Goal: Navigation & Orientation: Find specific page/section

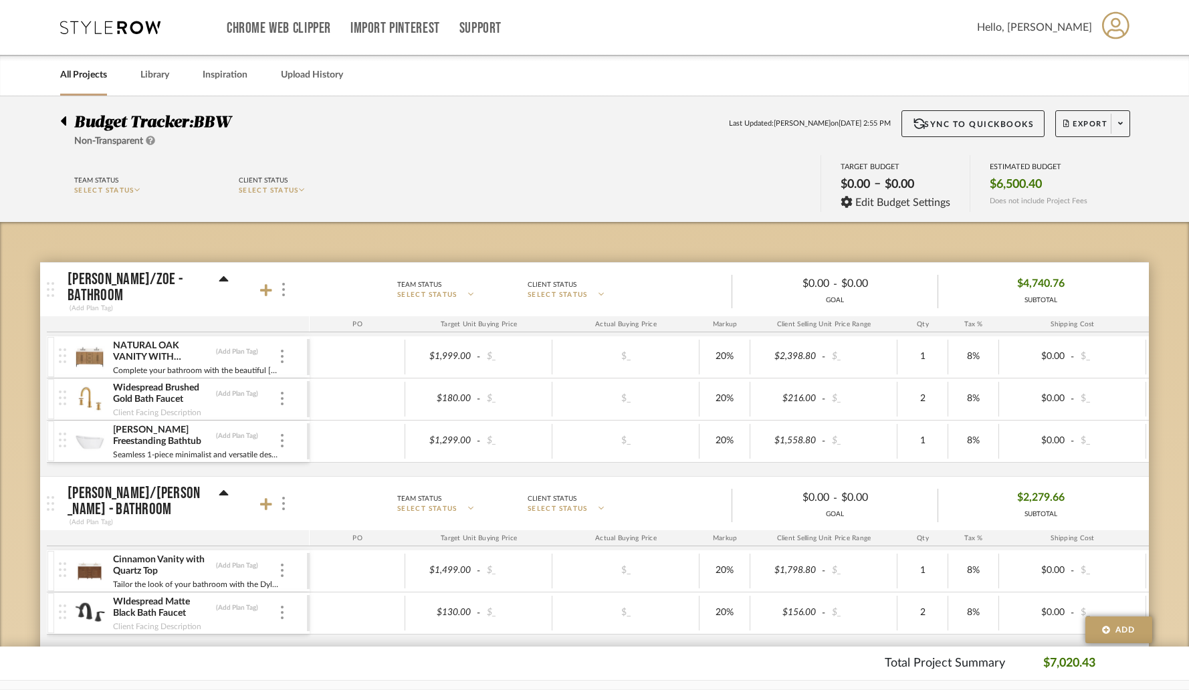
click at [86, 80] on link "All Projects" at bounding box center [83, 75] width 47 height 18
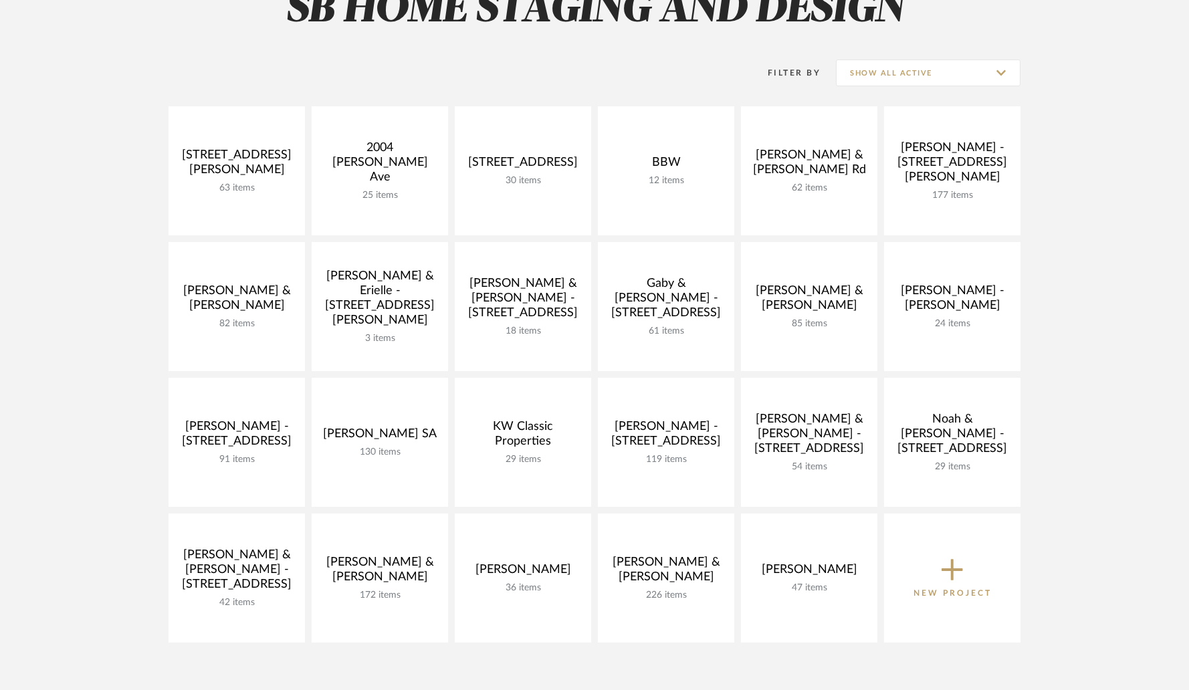
scroll to position [149, 0]
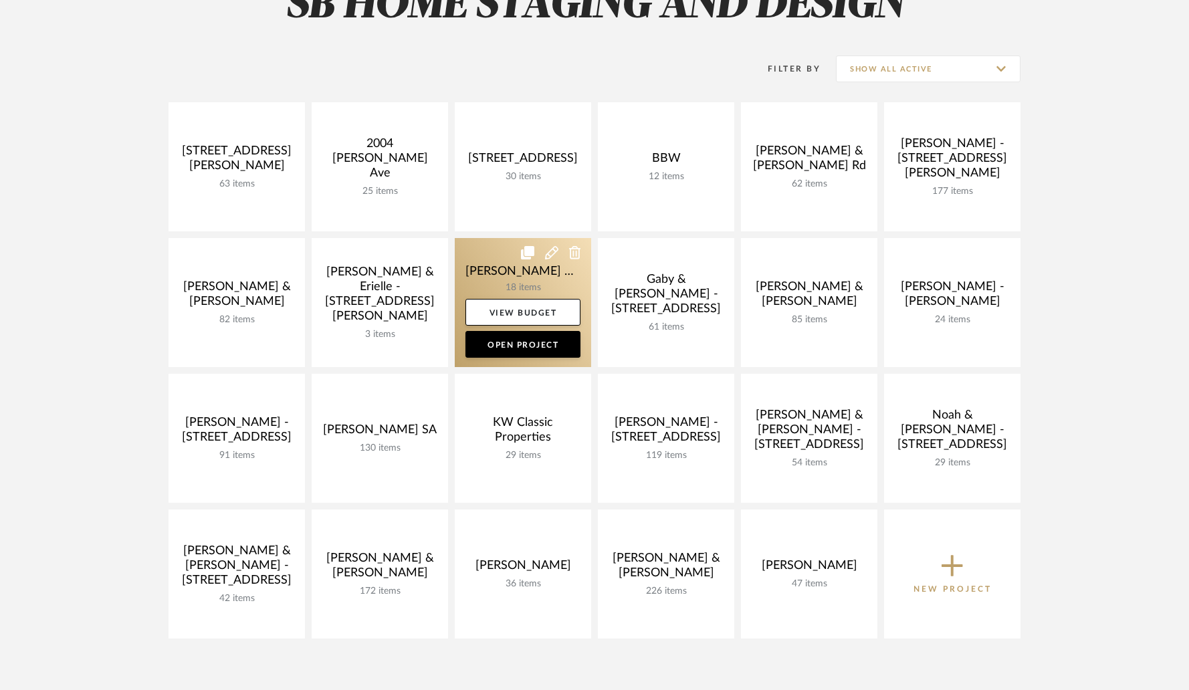
click at [507, 265] on link at bounding box center [523, 302] width 136 height 129
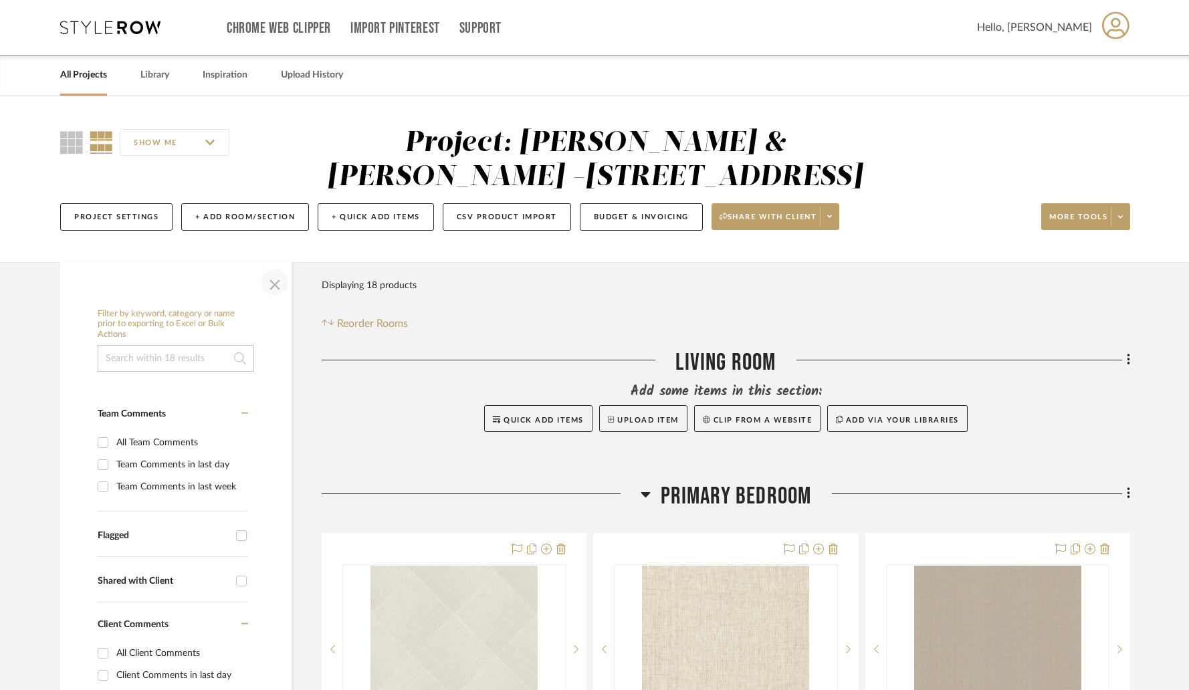
click at [272, 266] on span "button" at bounding box center [275, 282] width 32 height 32
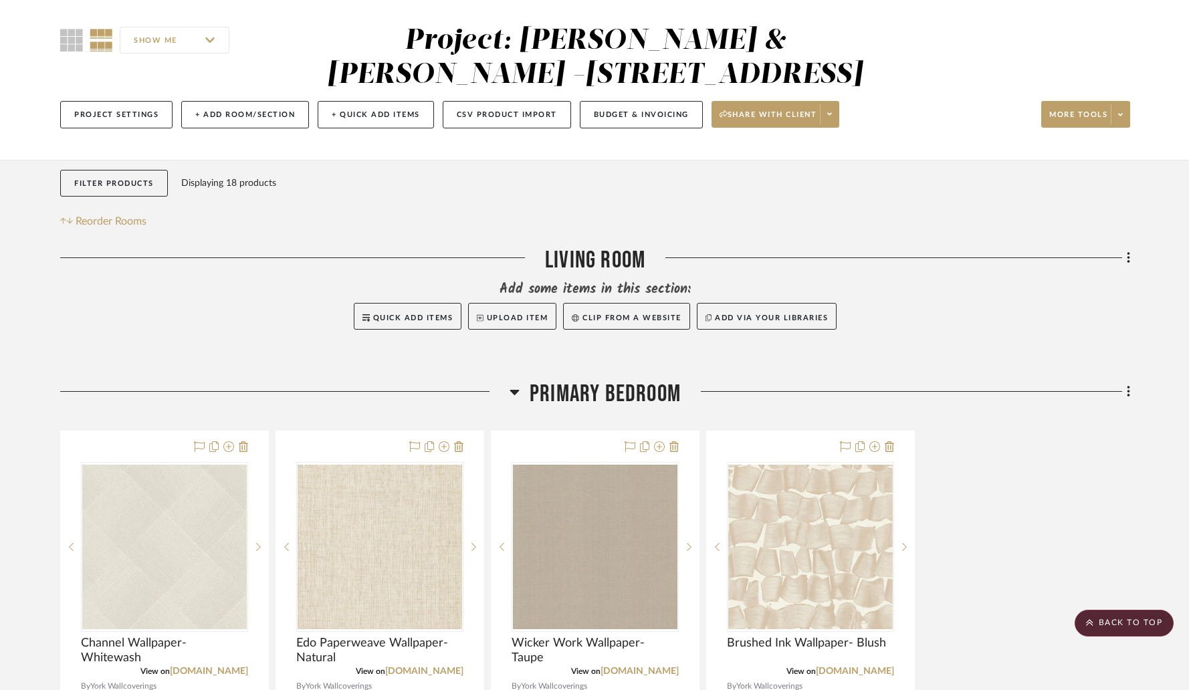
scroll to position [96, 0]
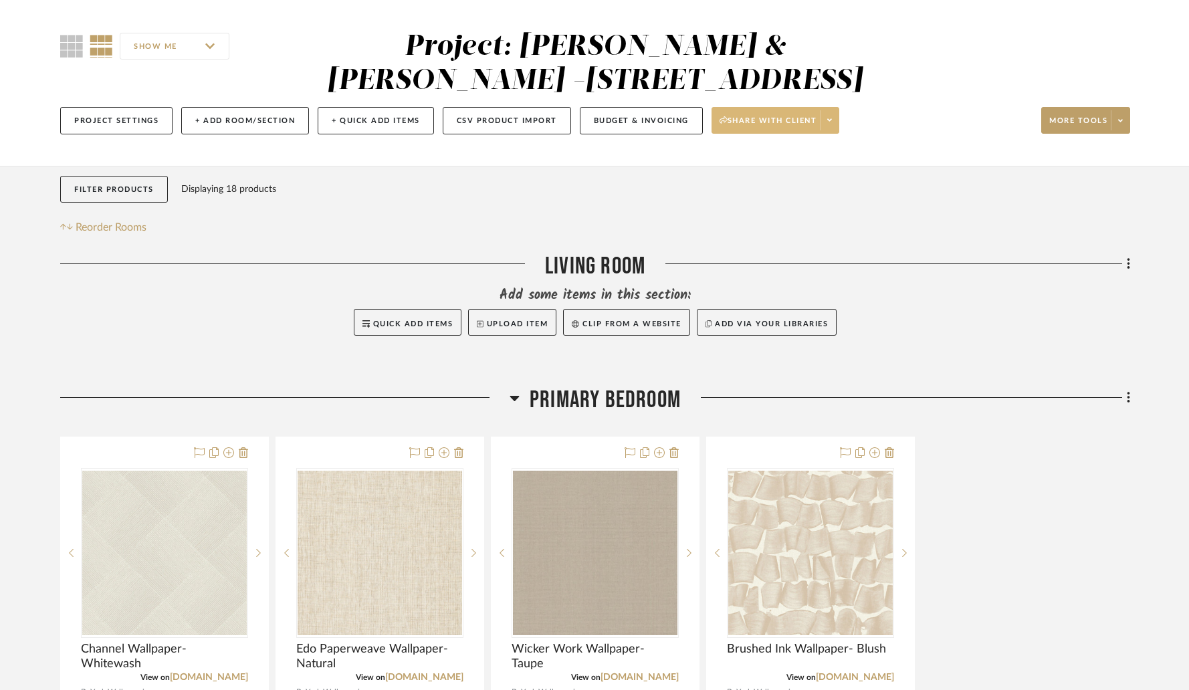
click at [829, 116] on icon at bounding box center [829, 119] width 5 height 7
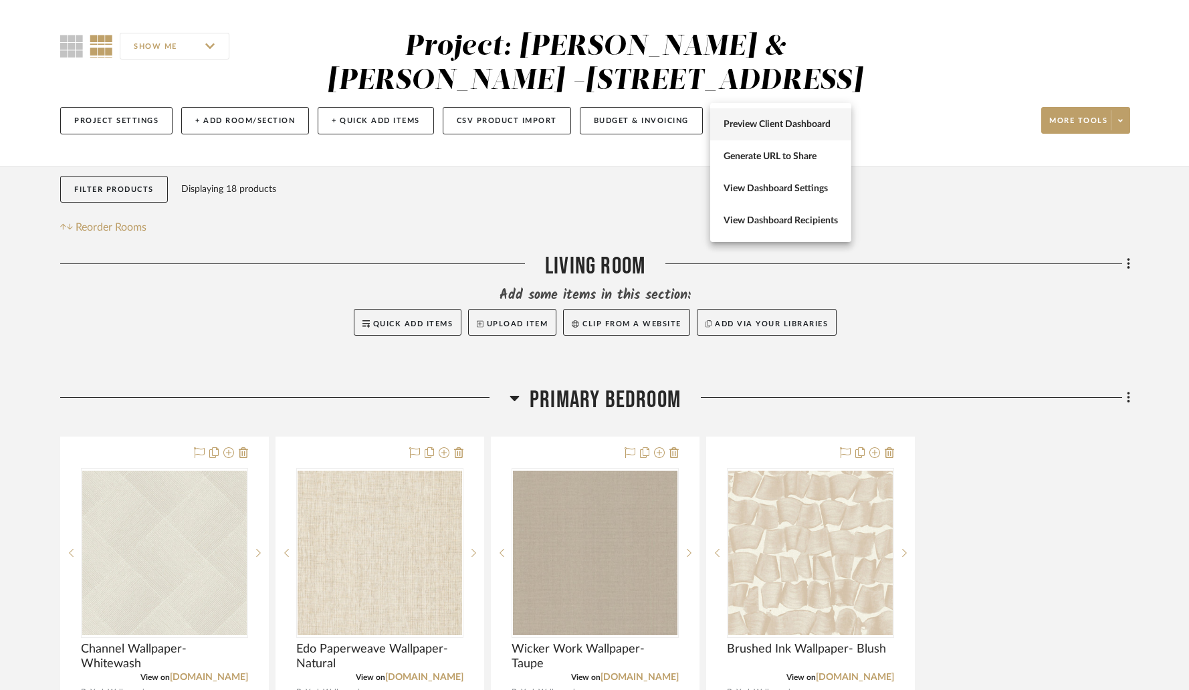
click at [789, 124] on span "Preview Client Dashboard" at bounding box center [781, 124] width 114 height 11
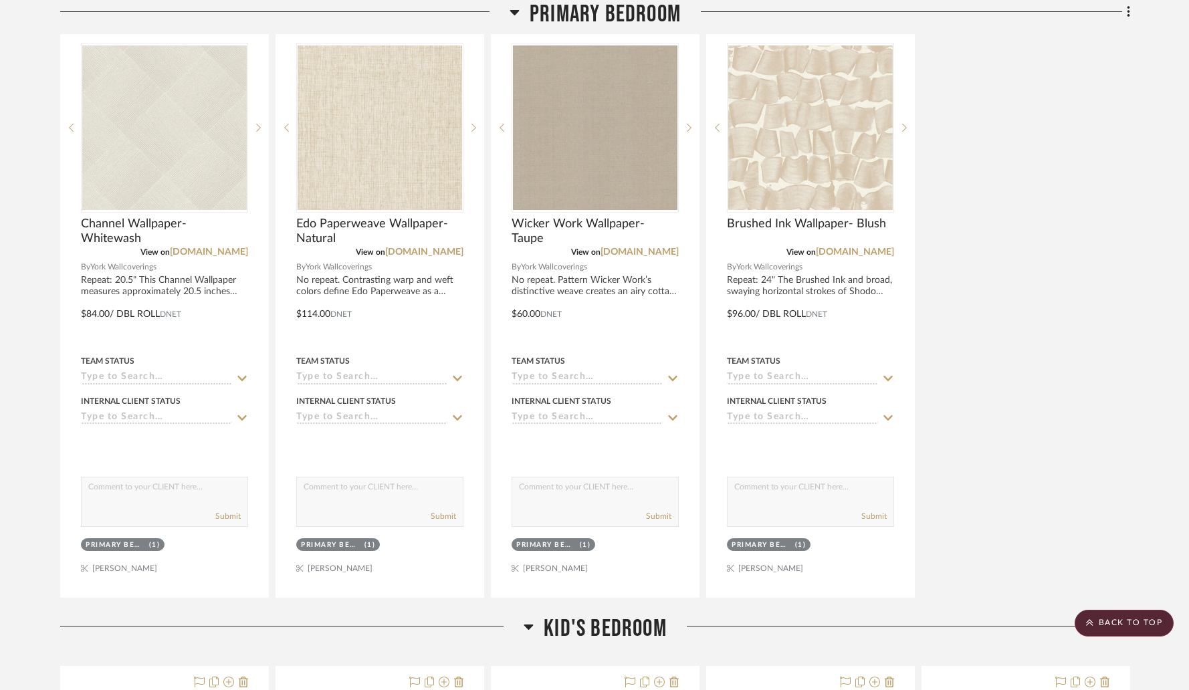
scroll to position [0, 0]
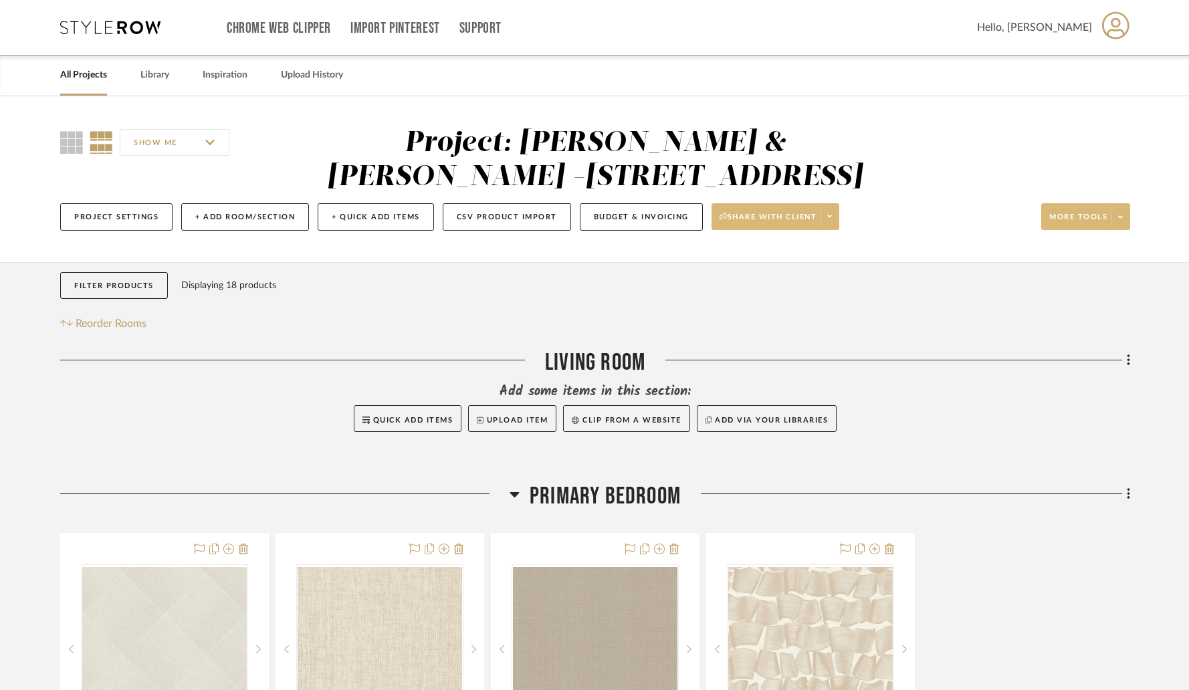
click at [1123, 207] on span at bounding box center [1120, 217] width 19 height 20
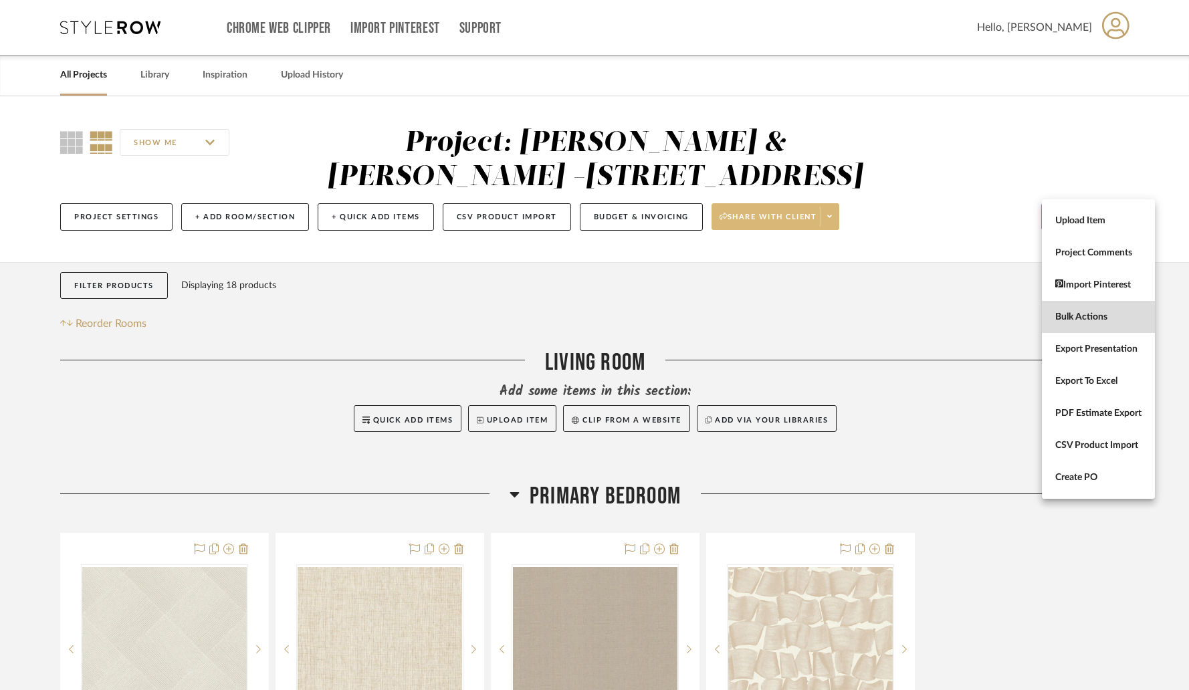
click at [1087, 320] on span "Bulk Actions" at bounding box center [1098, 317] width 86 height 11
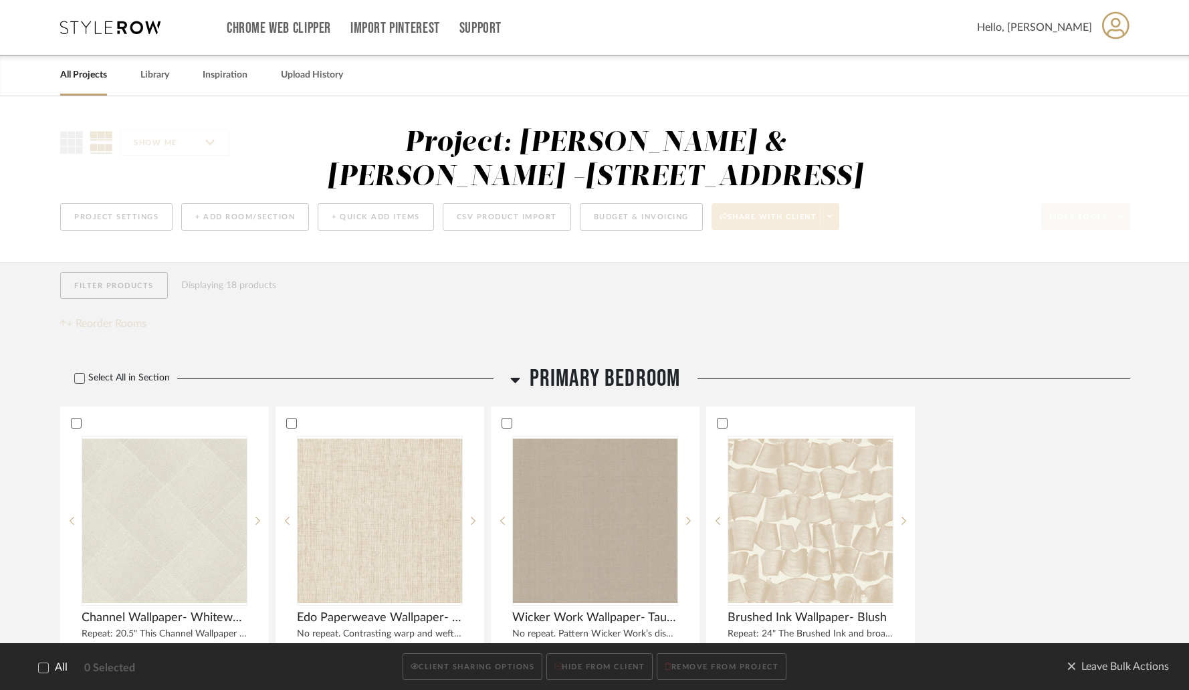
click at [41, 670] on icon at bounding box center [43, 667] width 9 height 7
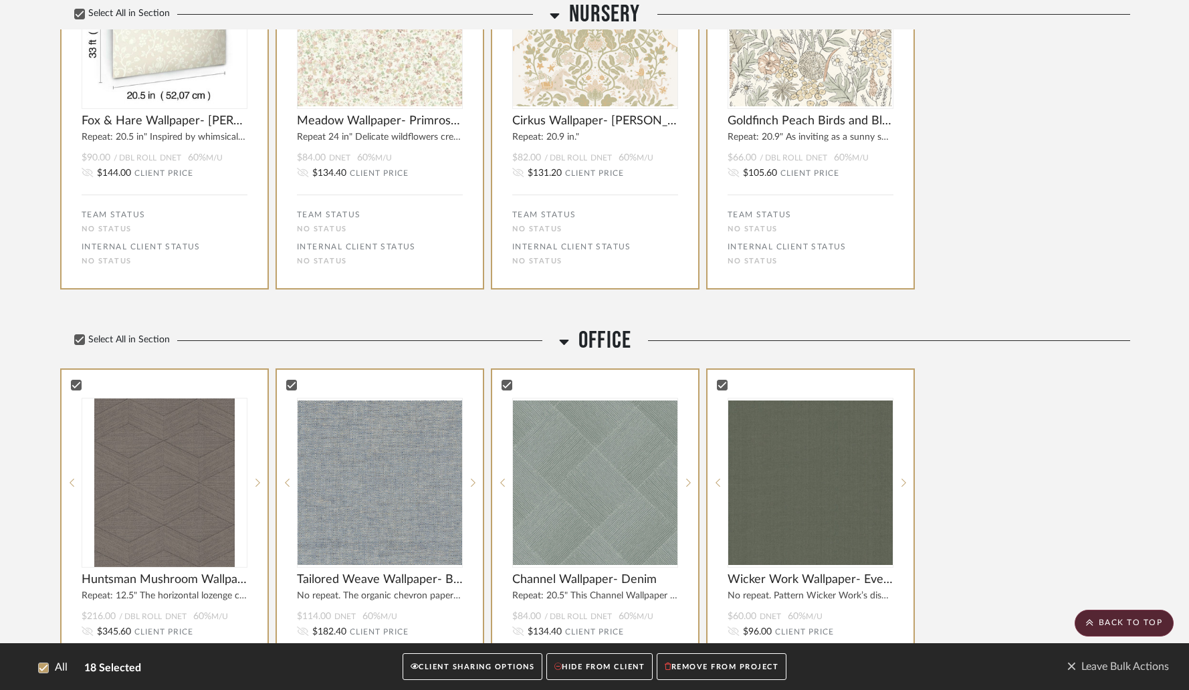
scroll to position [1992, 0]
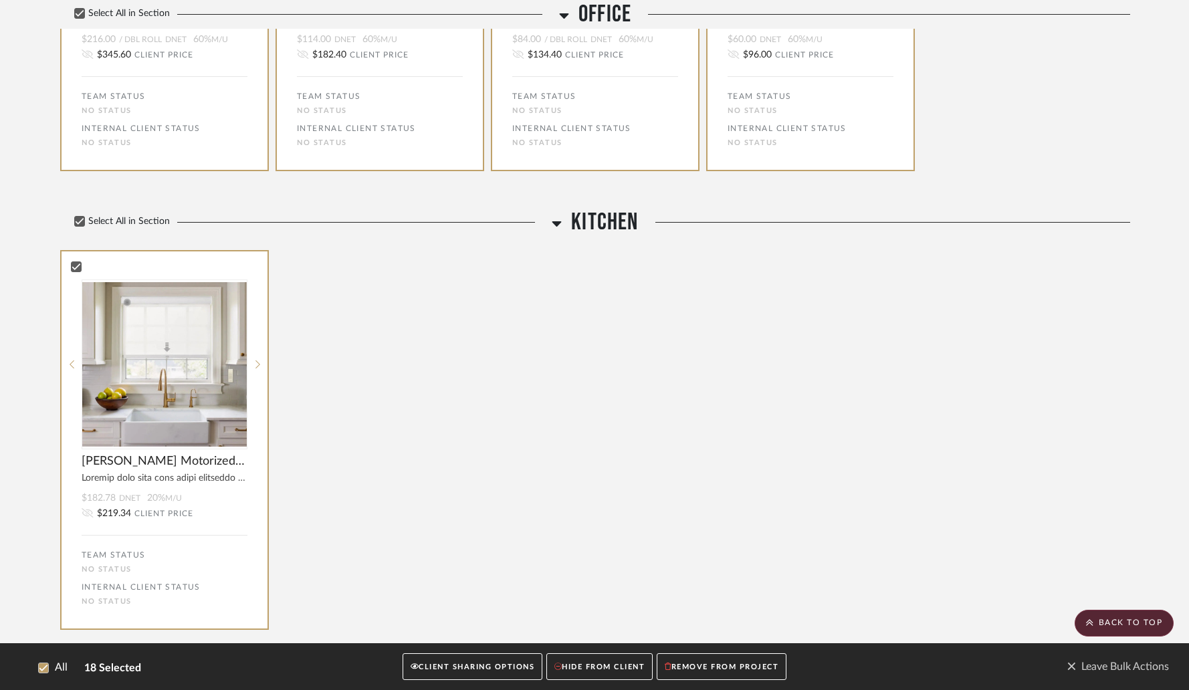
click at [488, 671] on button "CLIENT SHARING OPTIONS" at bounding box center [473, 666] width 140 height 27
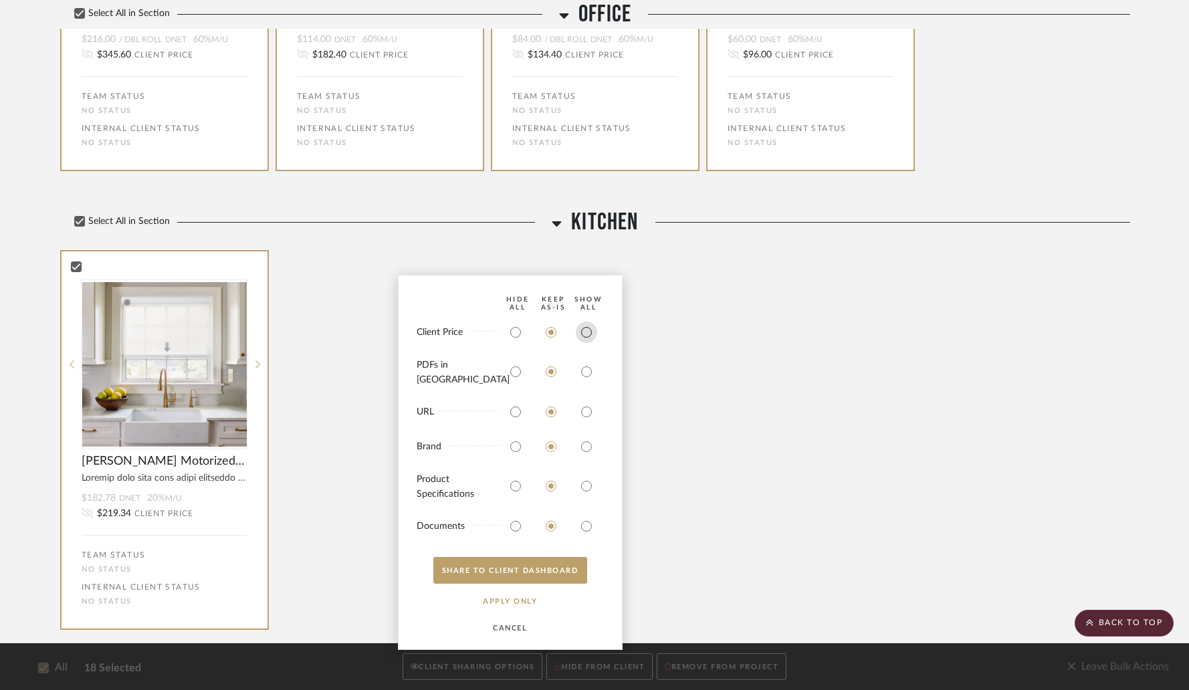
click at [589, 343] on input "radio" at bounding box center [586, 332] width 21 height 21
radio input "true"
click at [513, 573] on button "SHARE TO CLIENT Dashboard" at bounding box center [510, 570] width 154 height 27
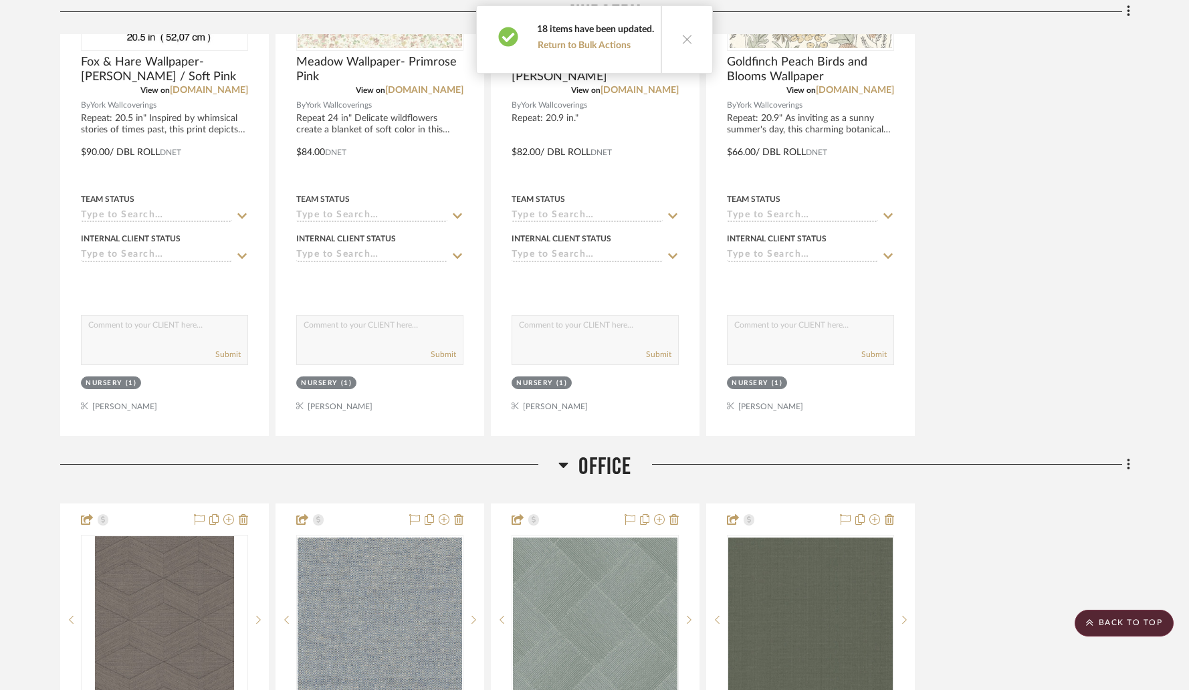
click at [681, 41] on icon at bounding box center [686, 38] width 11 height 11
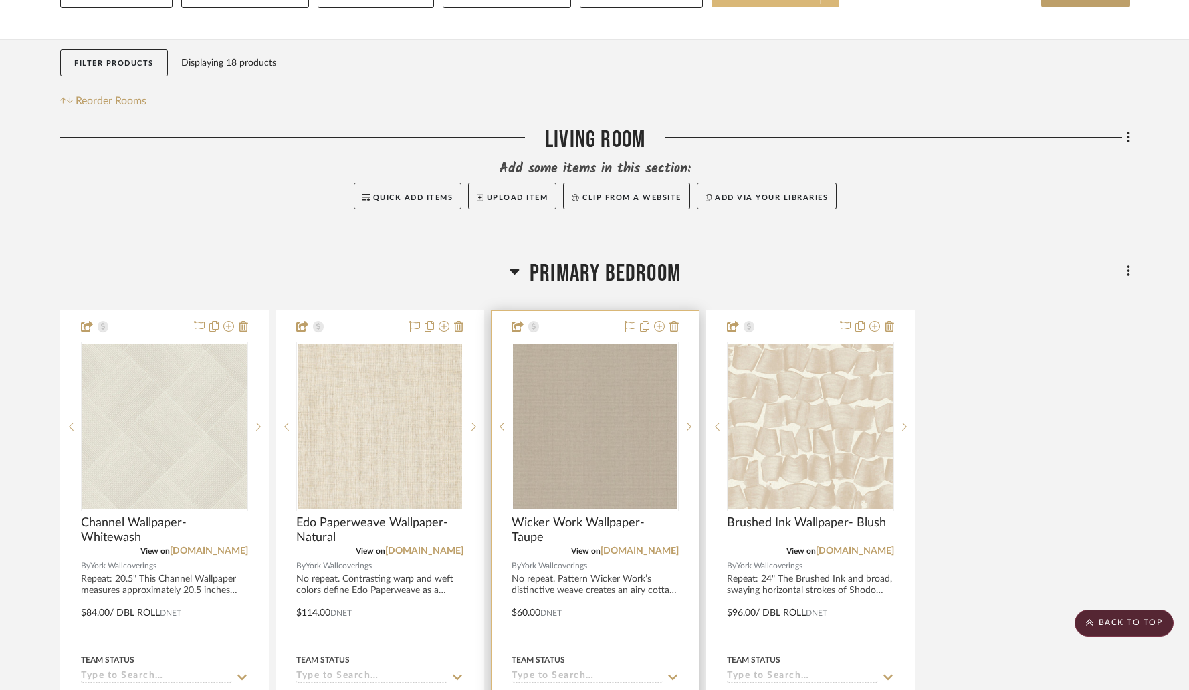
scroll to position [0, 0]
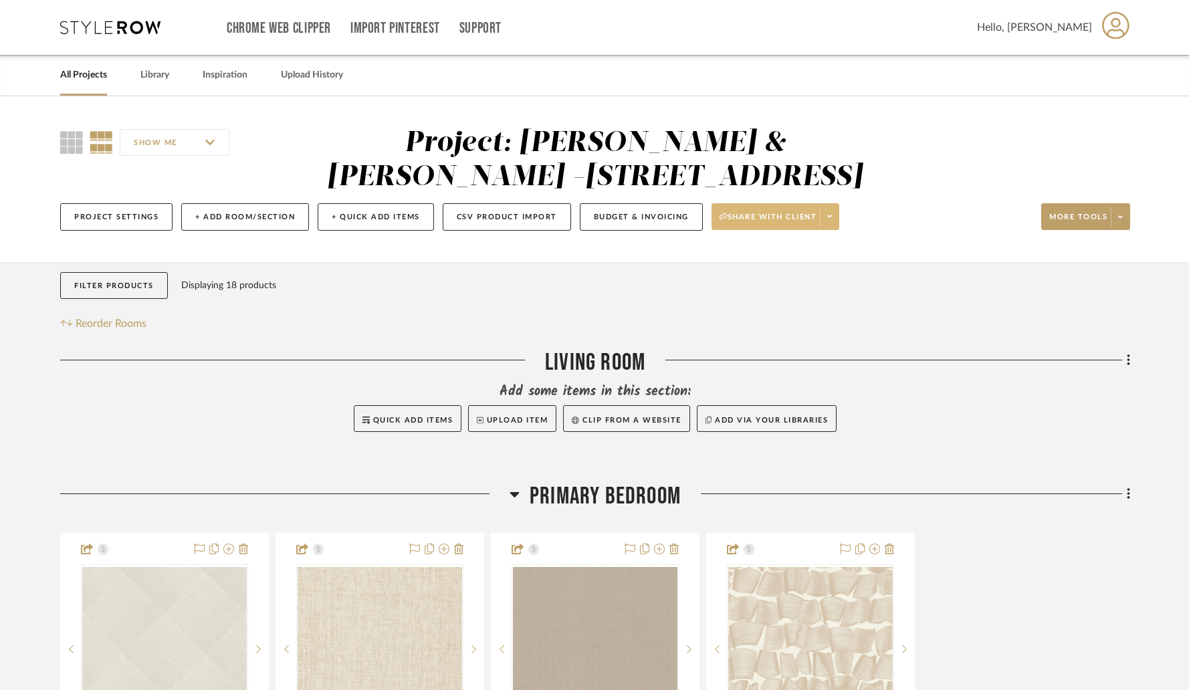
click at [831, 215] on icon at bounding box center [829, 216] width 5 height 3
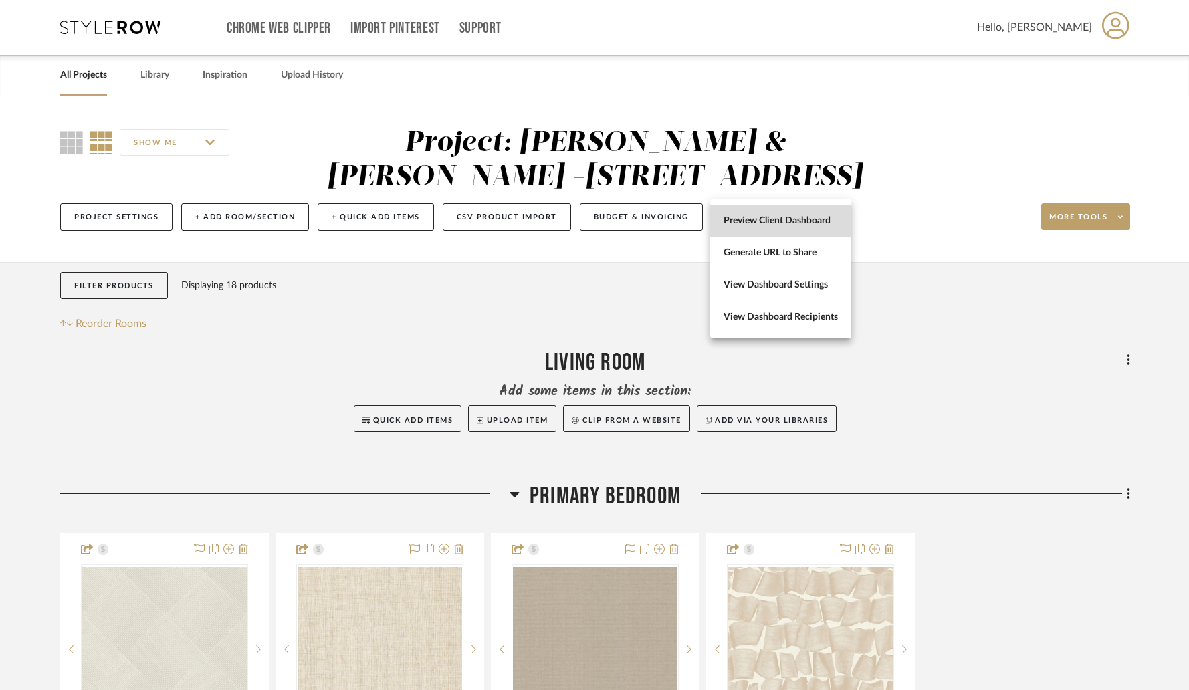
click at [784, 218] on span "Preview Client Dashboard" at bounding box center [781, 220] width 114 height 11
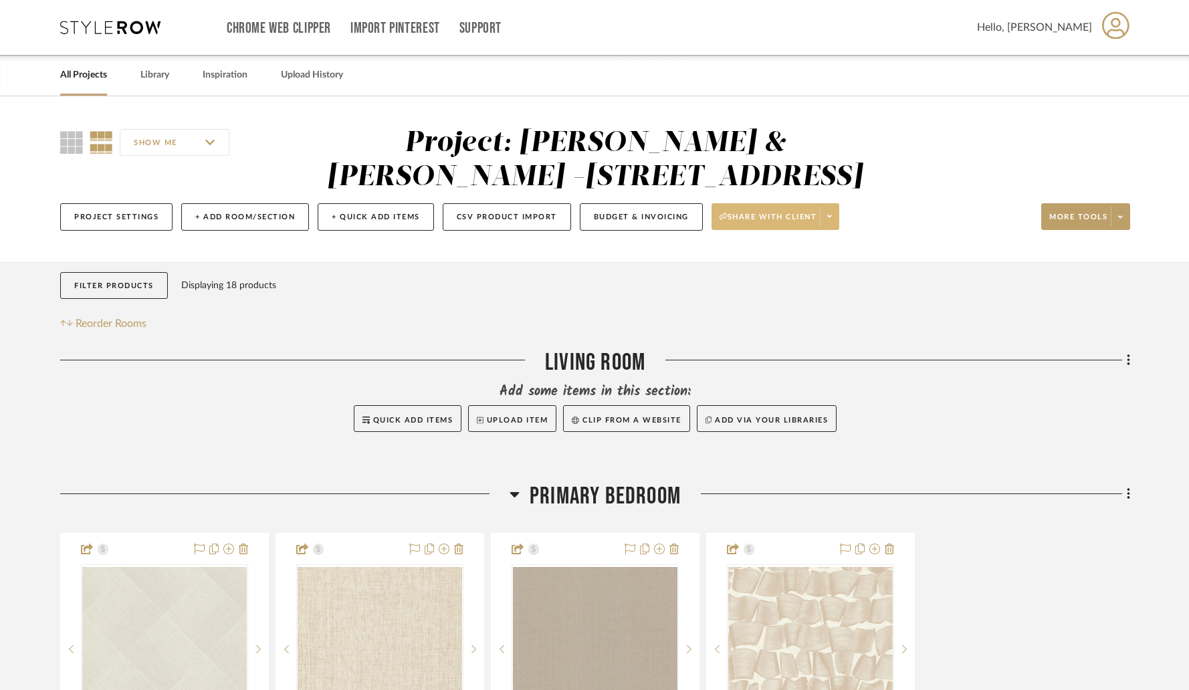
click at [82, 80] on link "All Projects" at bounding box center [83, 75] width 47 height 18
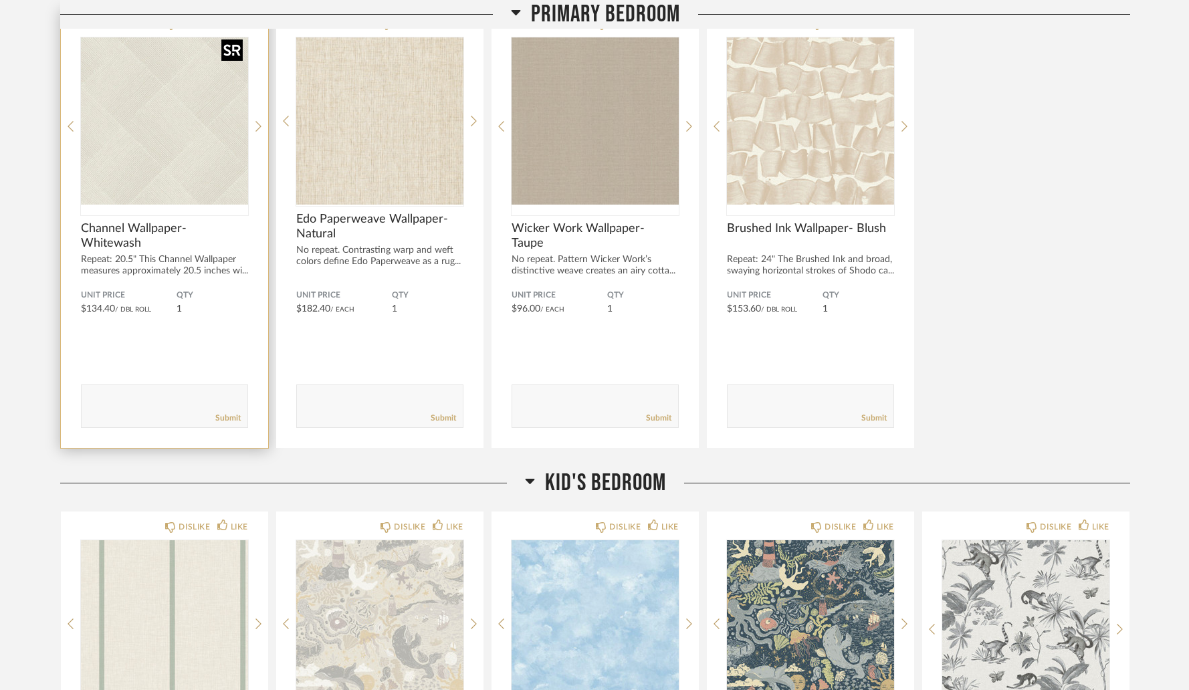
scroll to position [255, 0]
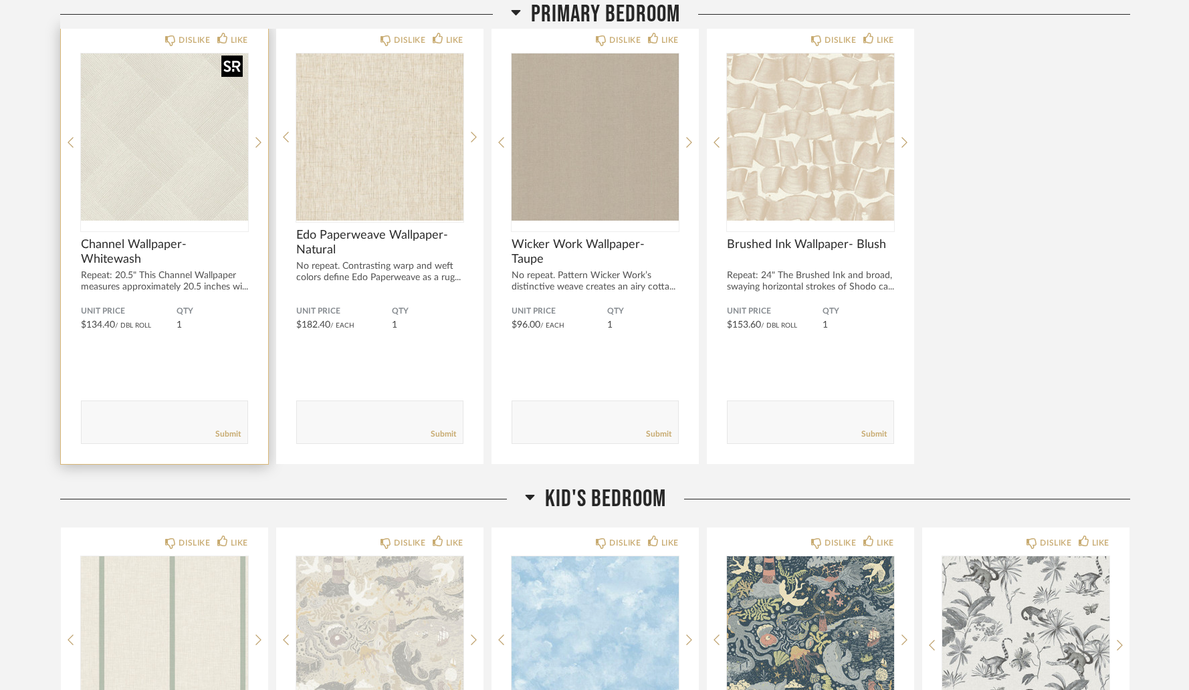
click at [177, 88] on img "0" at bounding box center [164, 137] width 167 height 167
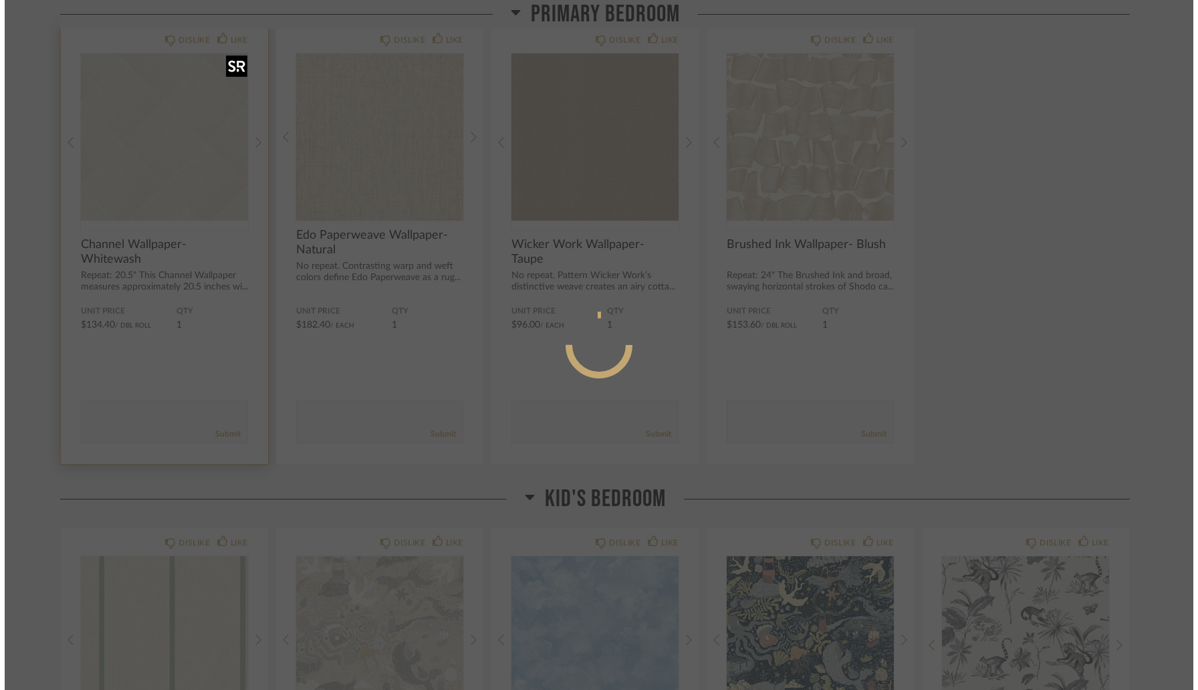
scroll to position [0, 0]
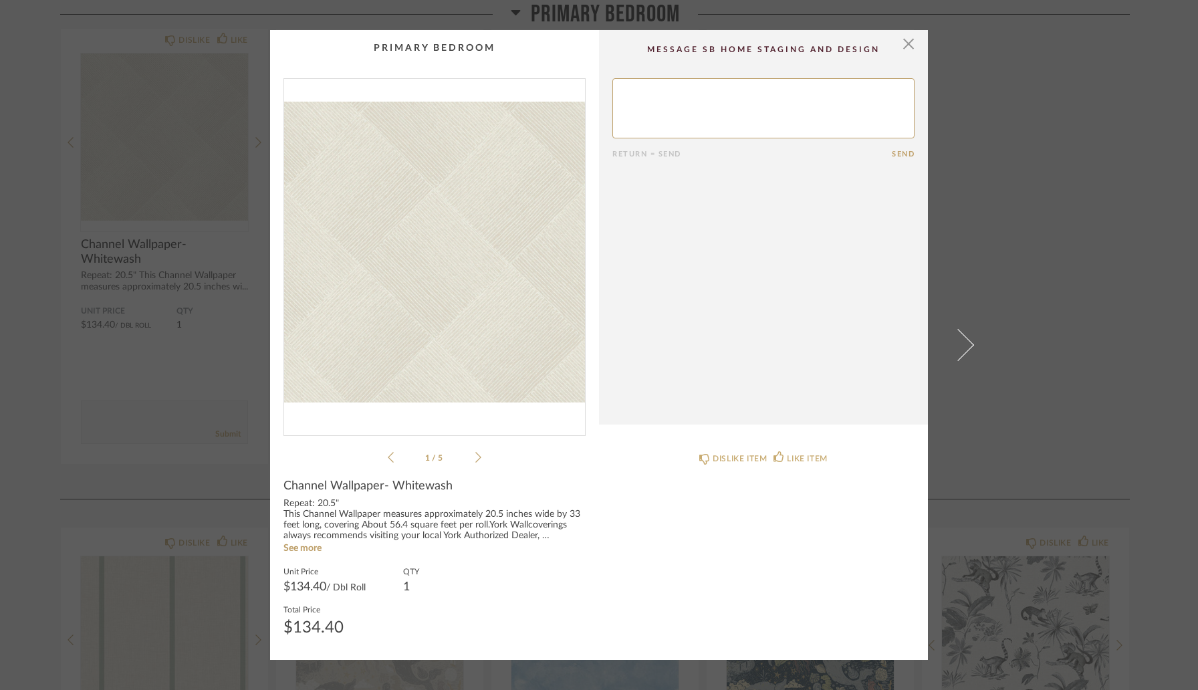
click at [522, 233] on img "0" at bounding box center [434, 252] width 301 height 346
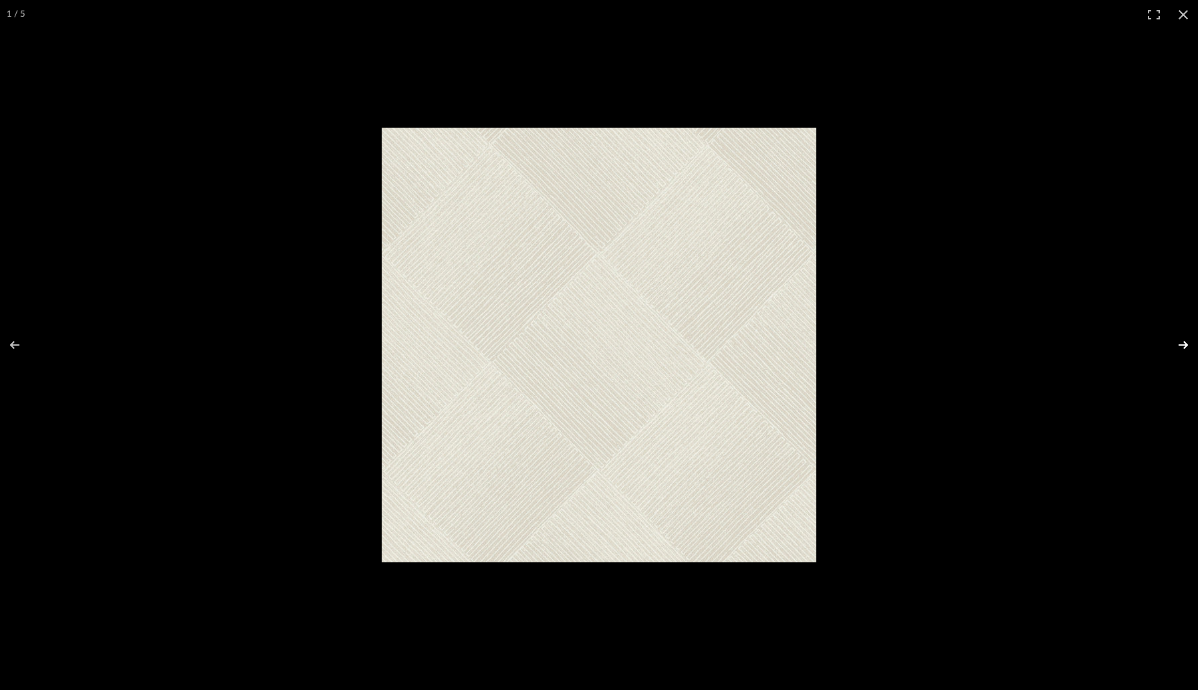
click at [1184, 352] on button at bounding box center [1175, 345] width 47 height 67
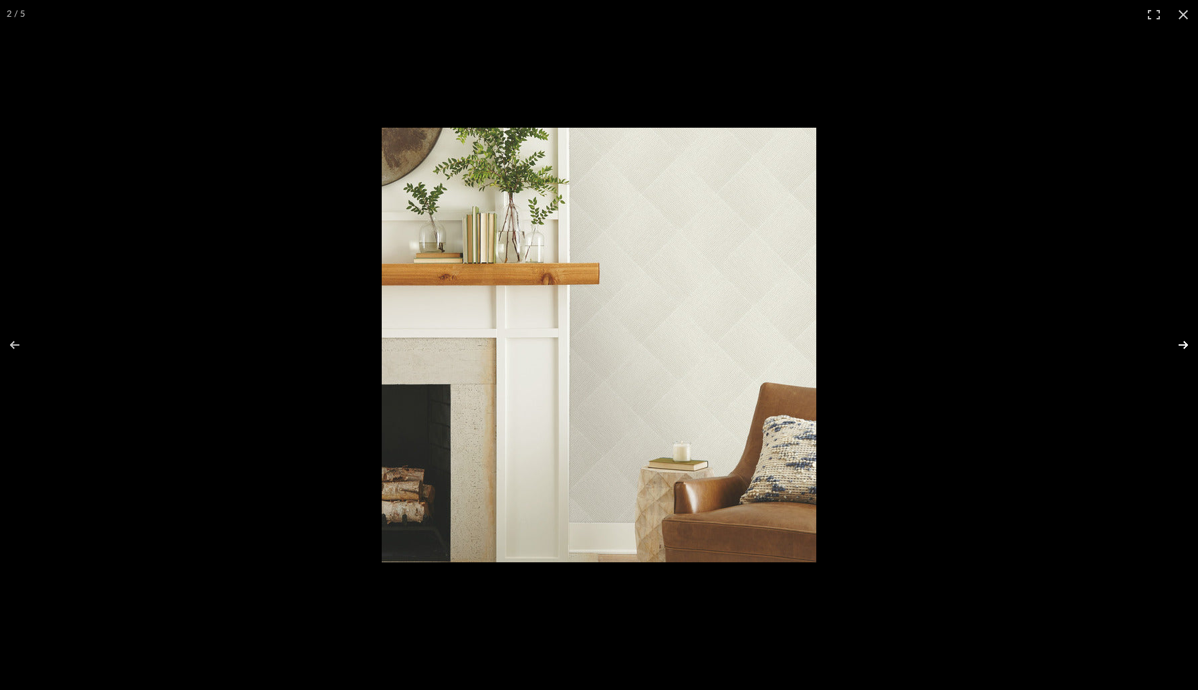
click at [1184, 352] on button at bounding box center [1175, 345] width 47 height 67
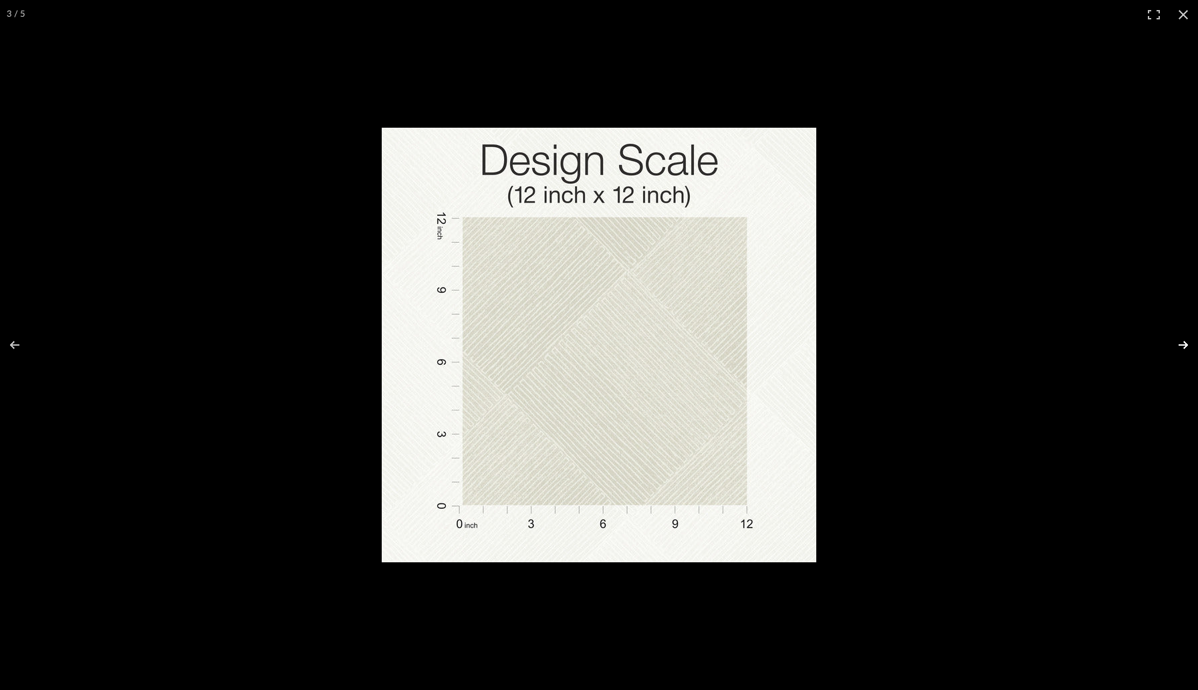
click at [1184, 352] on button at bounding box center [1175, 345] width 47 height 67
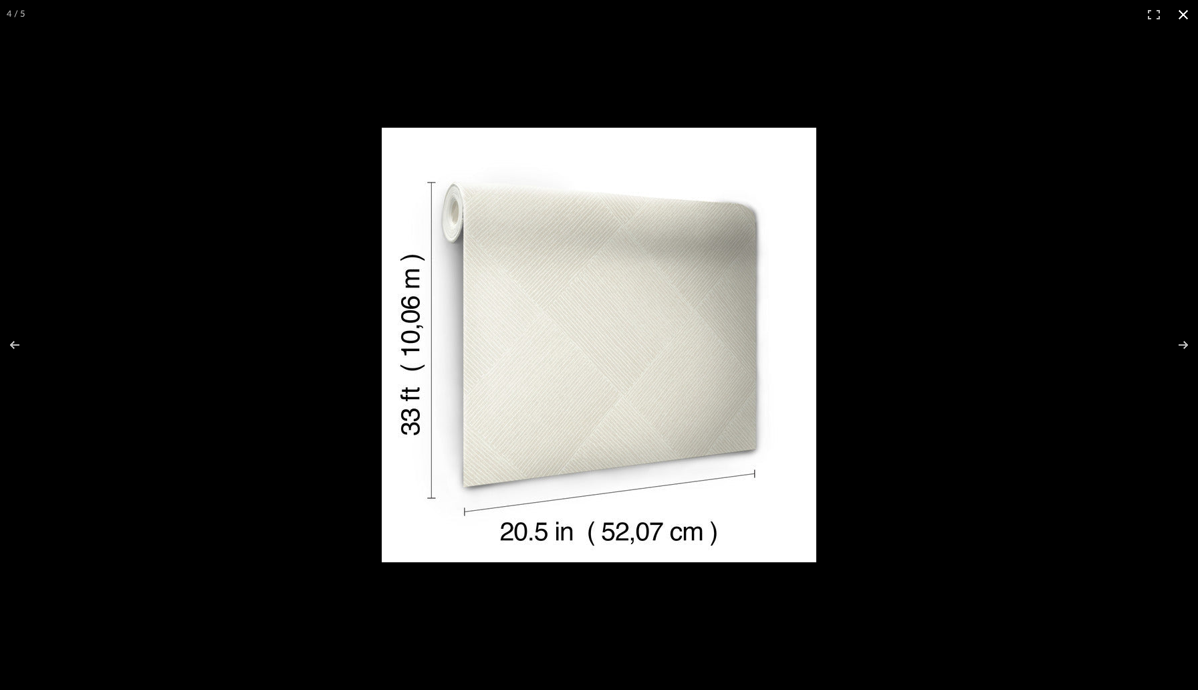
click at [914, 339] on div at bounding box center [794, 366] width 825 height 476
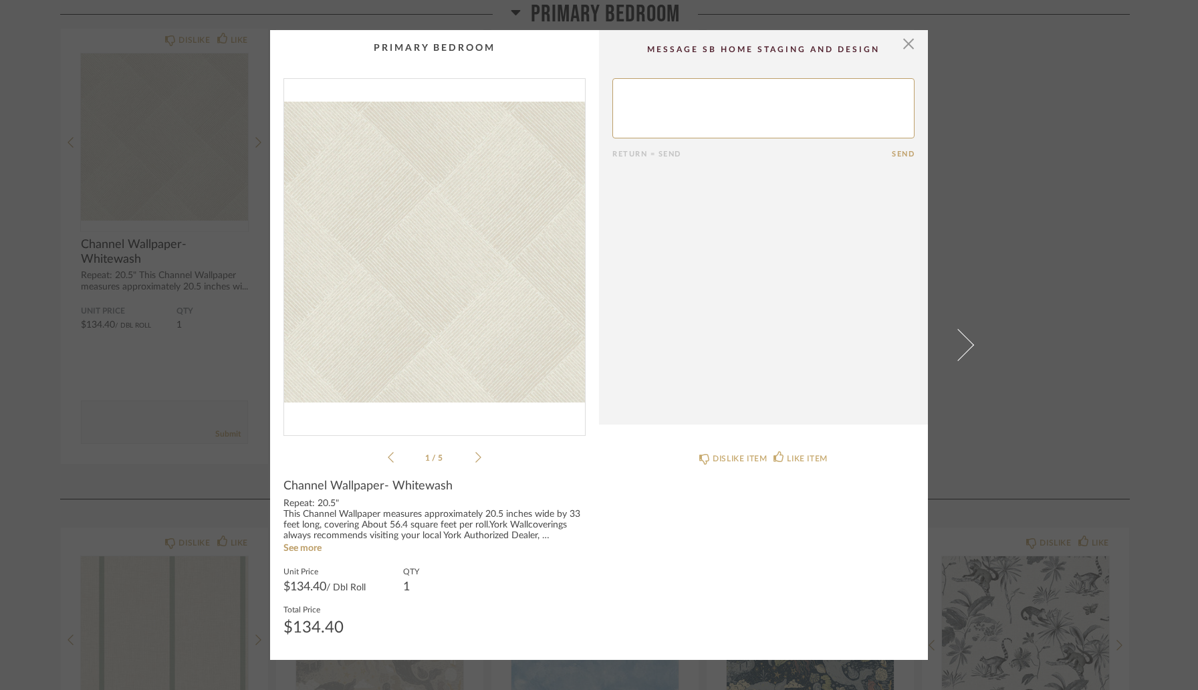
click at [1089, 307] on div "× 1 / 5 Return = Send Send Channel Wallpaper- Whitewash Repeat: 20.5" This Chan…" at bounding box center [599, 345] width 1198 height 690
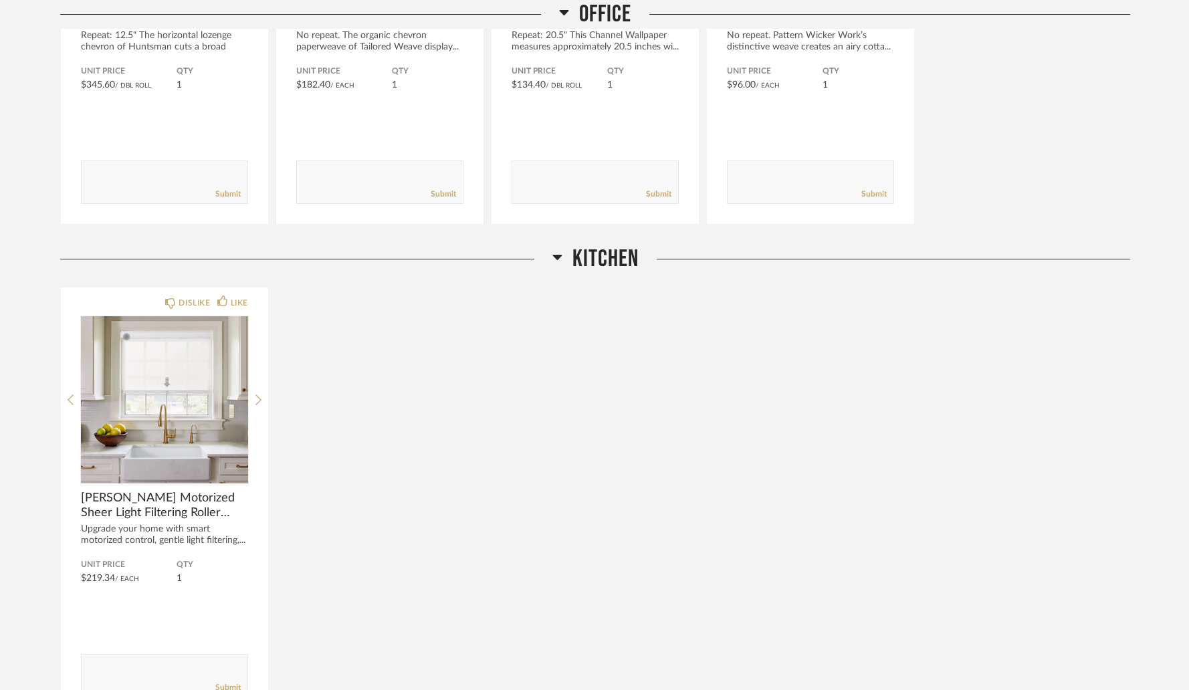
scroll to position [1988, 0]
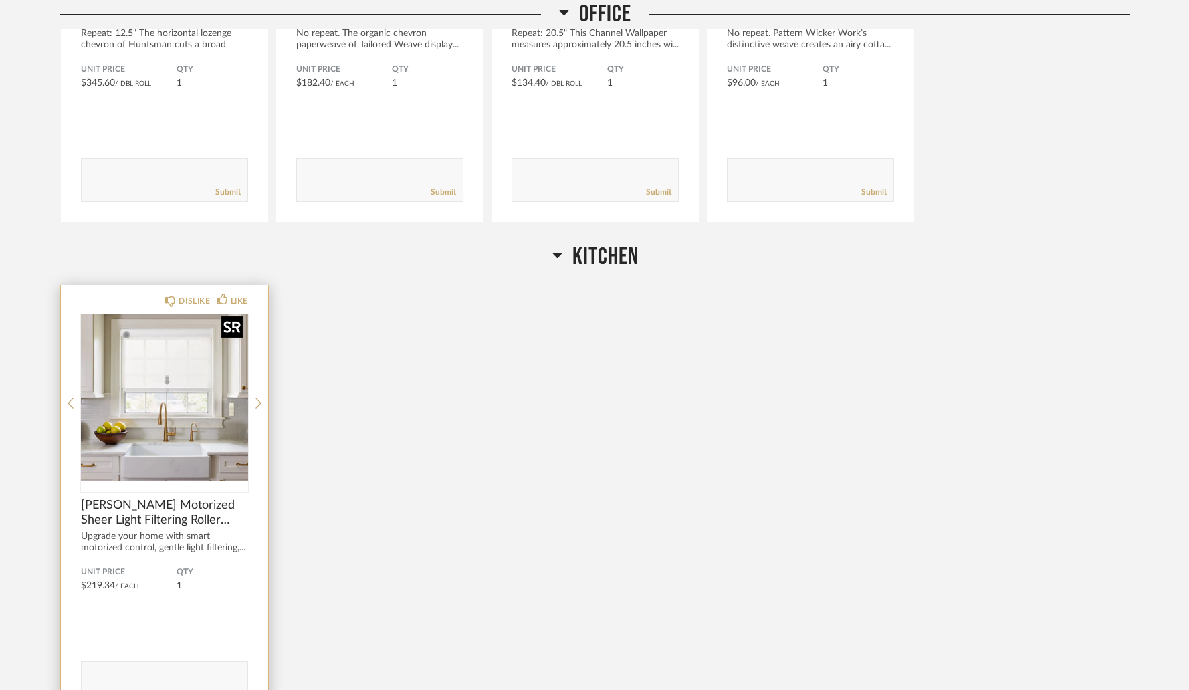
click at [183, 339] on img "0" at bounding box center [164, 397] width 167 height 167
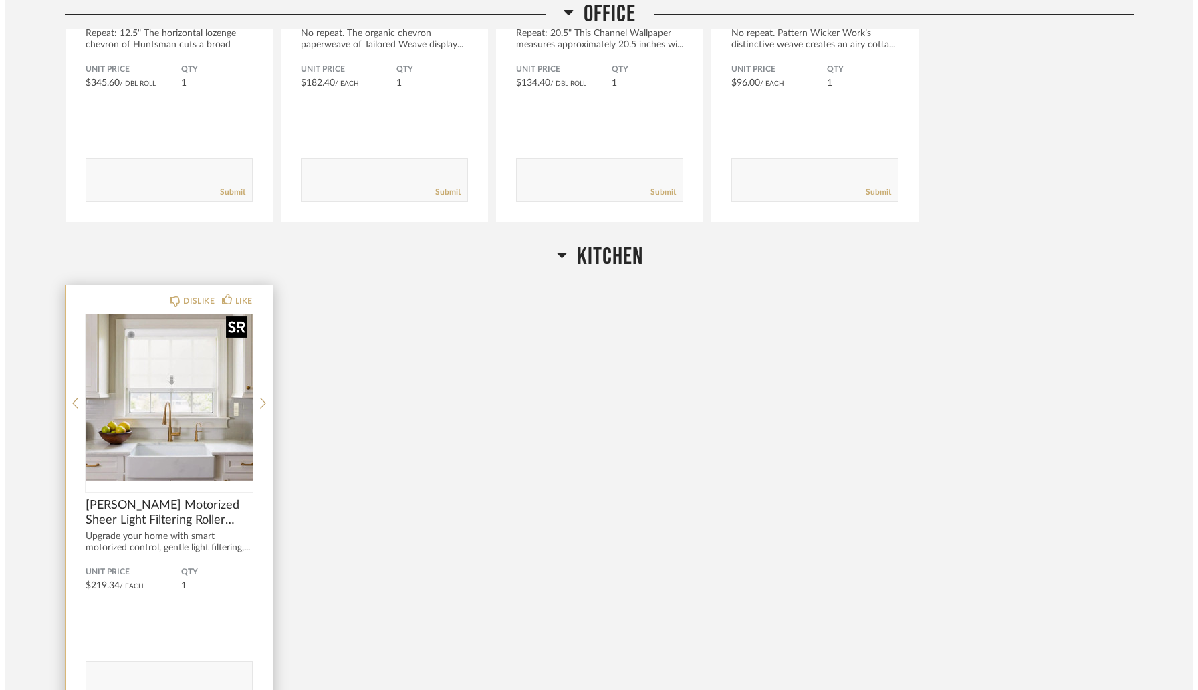
scroll to position [0, 0]
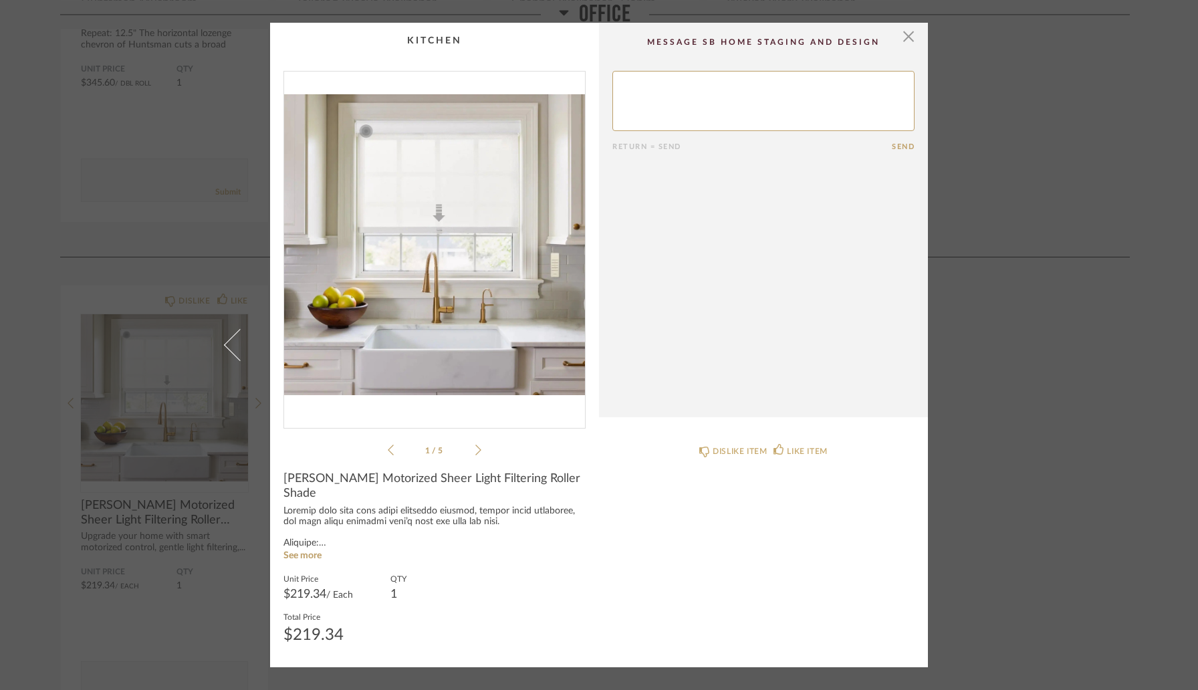
click at [476, 230] on img "0" at bounding box center [434, 245] width 301 height 346
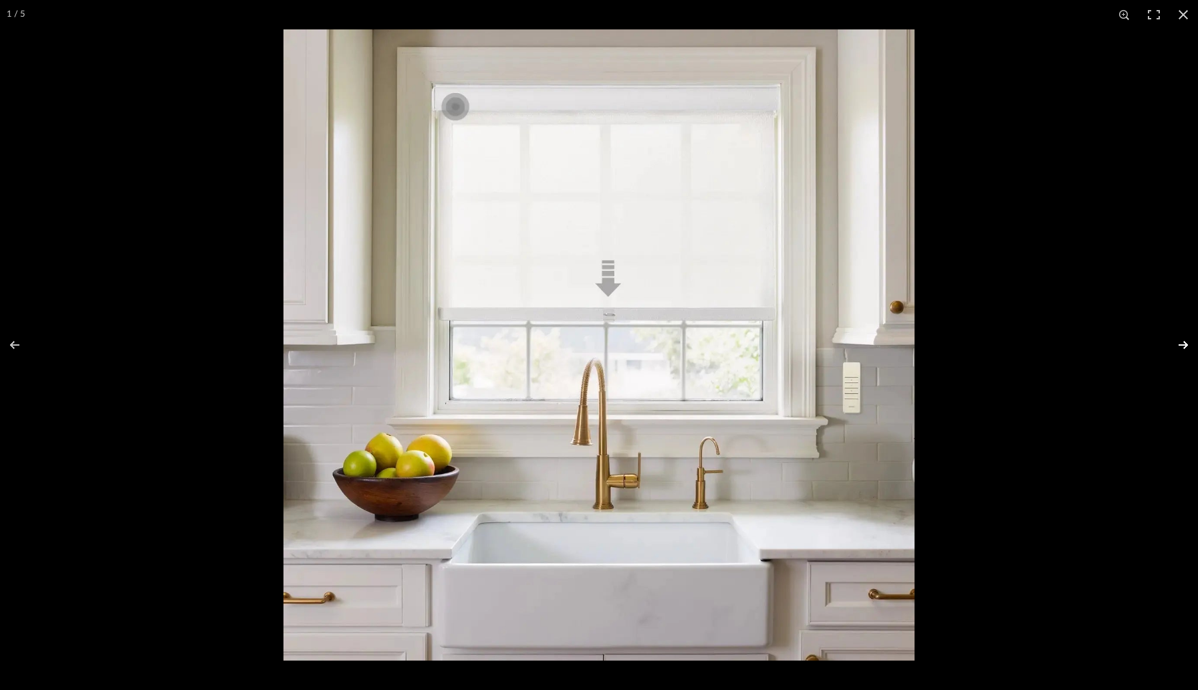
click at [1180, 345] on button at bounding box center [1175, 345] width 47 height 67
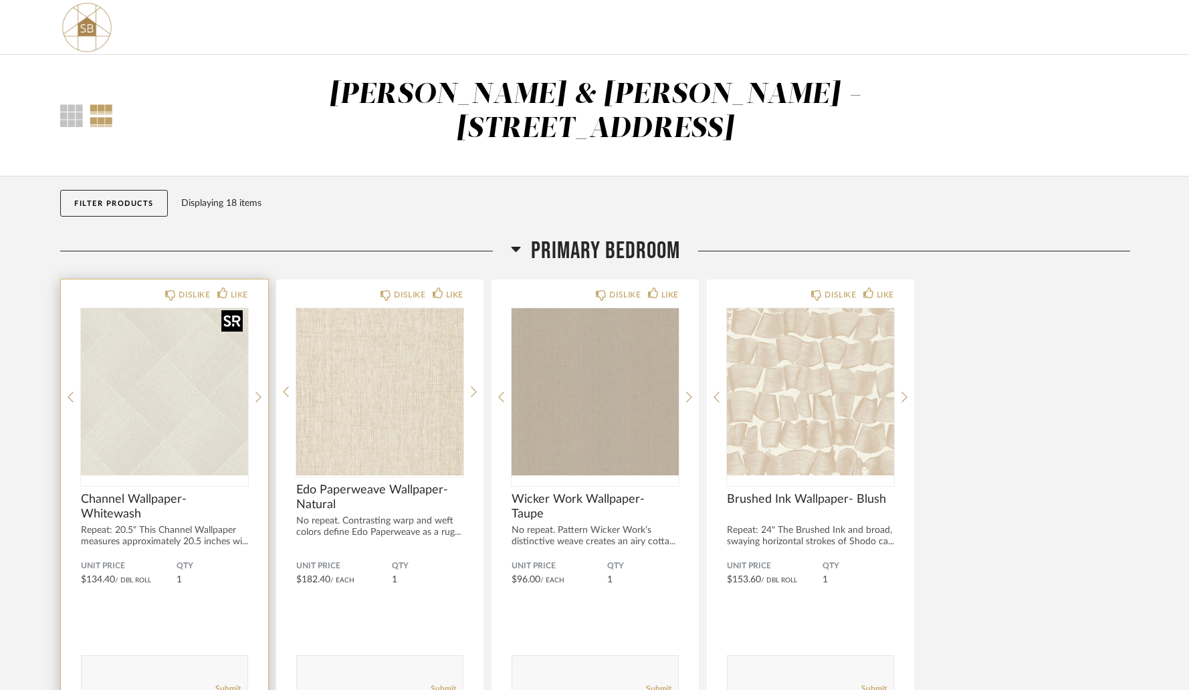
click at [181, 345] on img "0" at bounding box center [164, 391] width 167 height 167
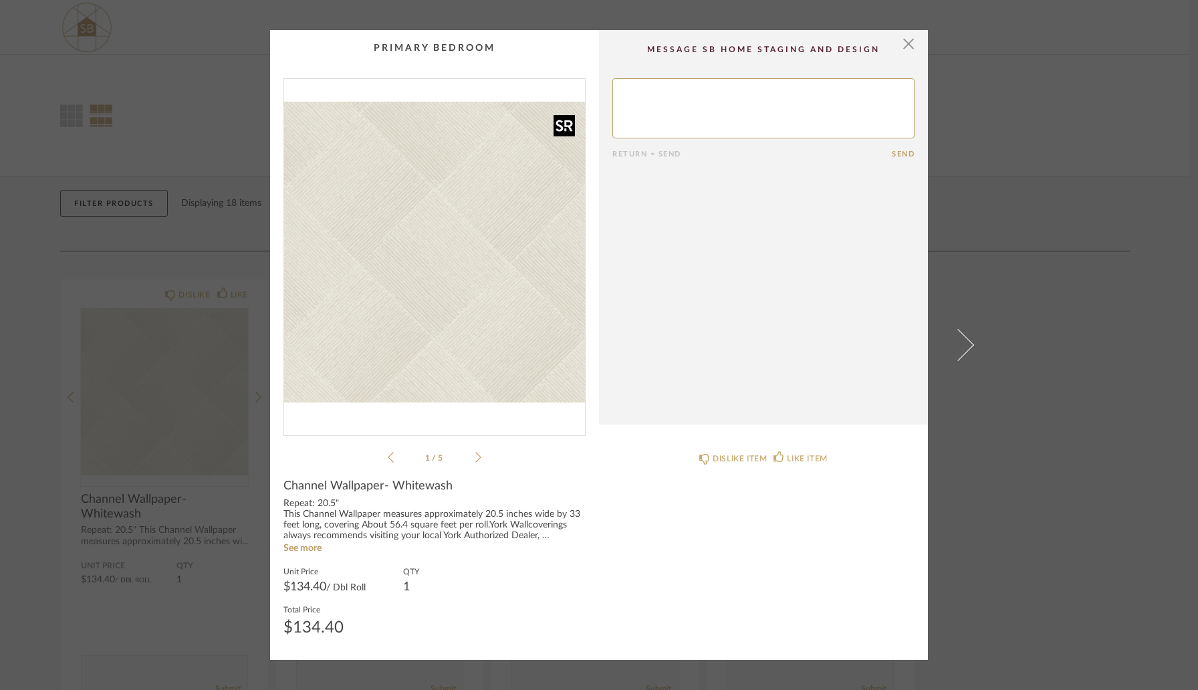
click at [518, 298] on img "0" at bounding box center [434, 252] width 301 height 346
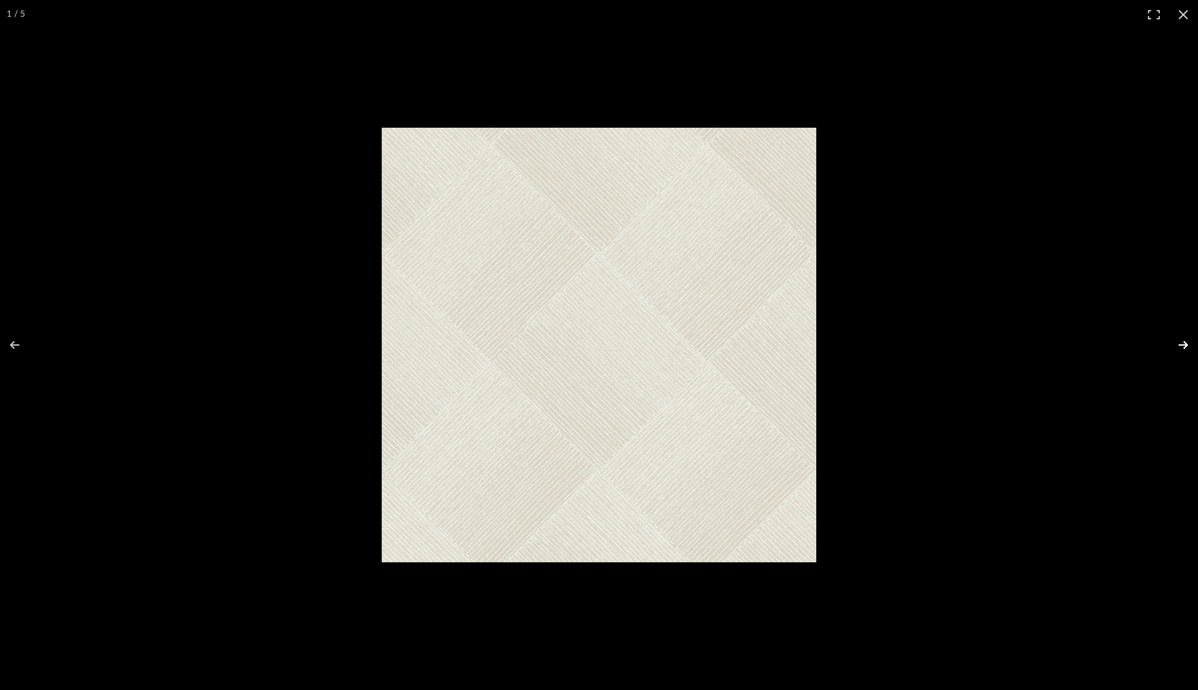
click at [1177, 341] on button at bounding box center [1175, 345] width 47 height 67
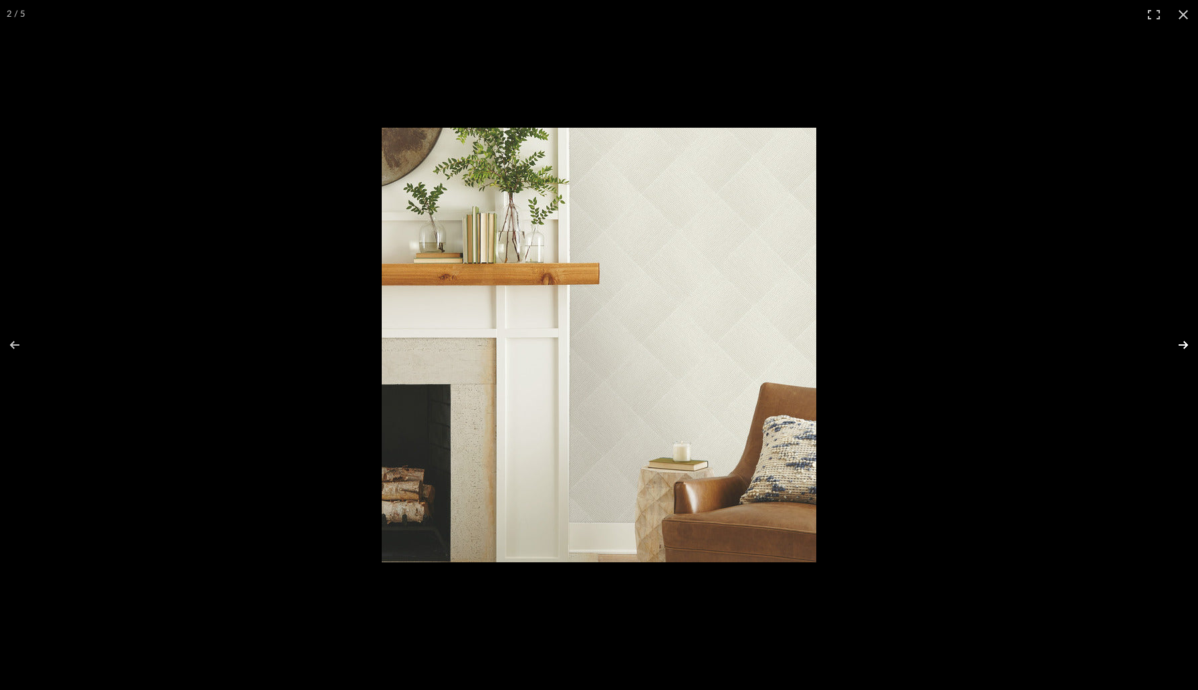
click at [1182, 345] on button at bounding box center [1175, 345] width 47 height 67
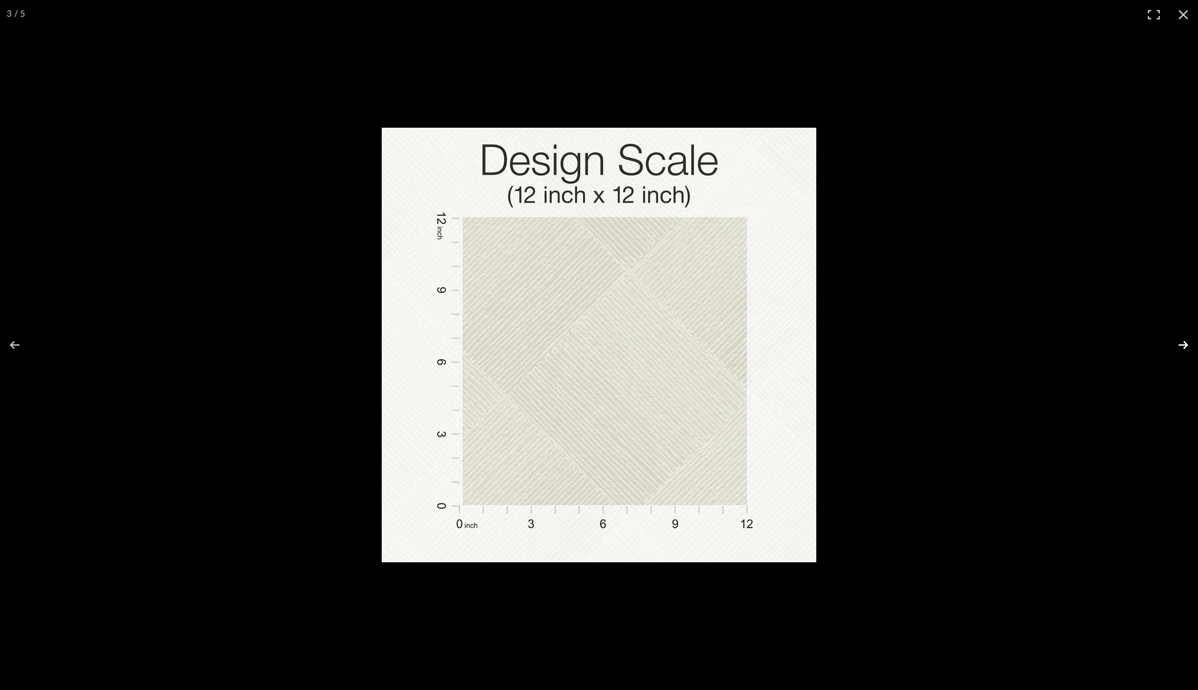
click at [1182, 345] on button at bounding box center [1175, 345] width 47 height 67
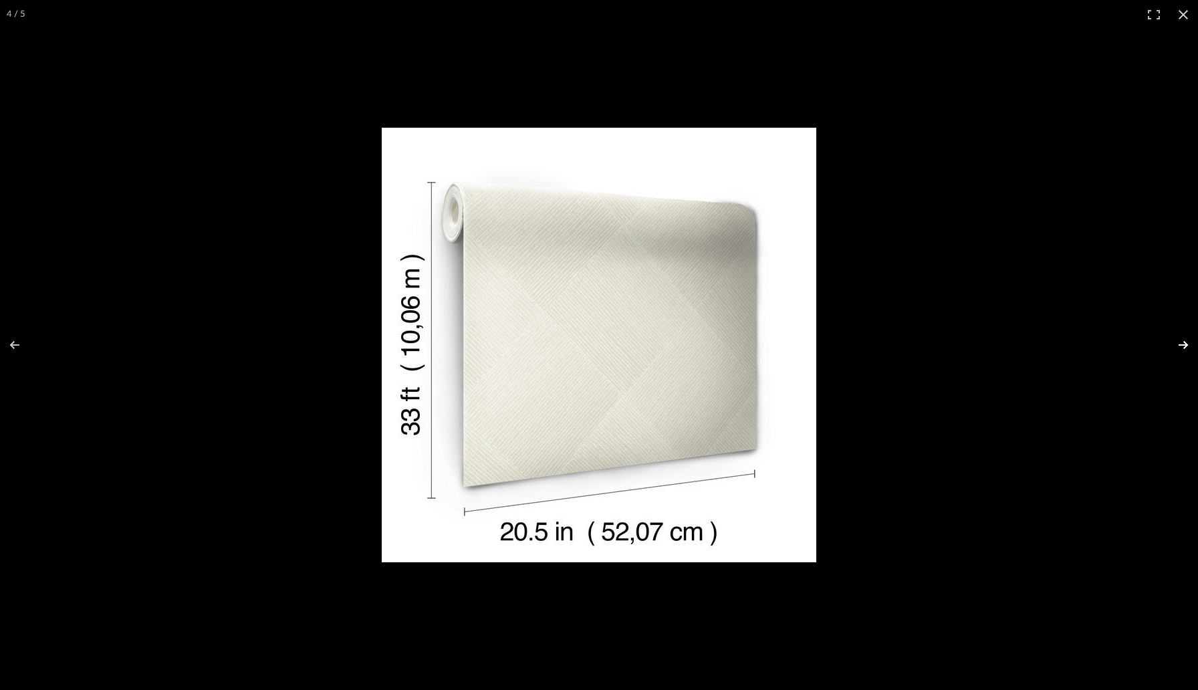
click at [1182, 345] on button at bounding box center [1175, 345] width 47 height 67
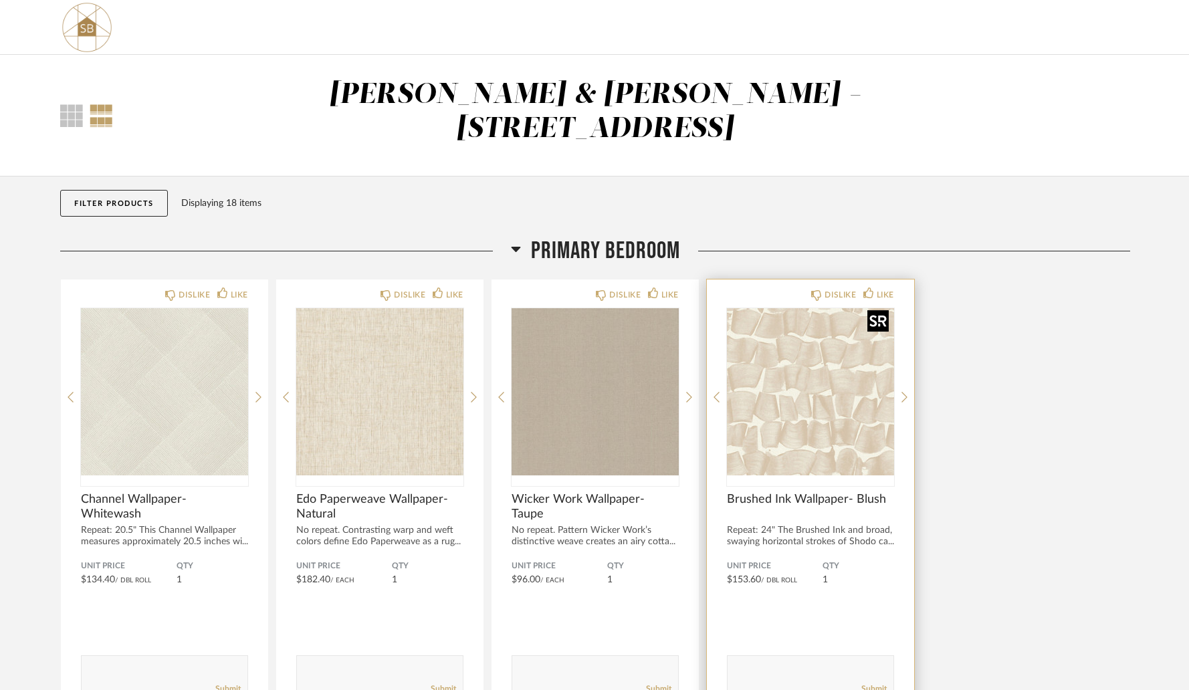
click at [829, 402] on img "0" at bounding box center [810, 391] width 167 height 167
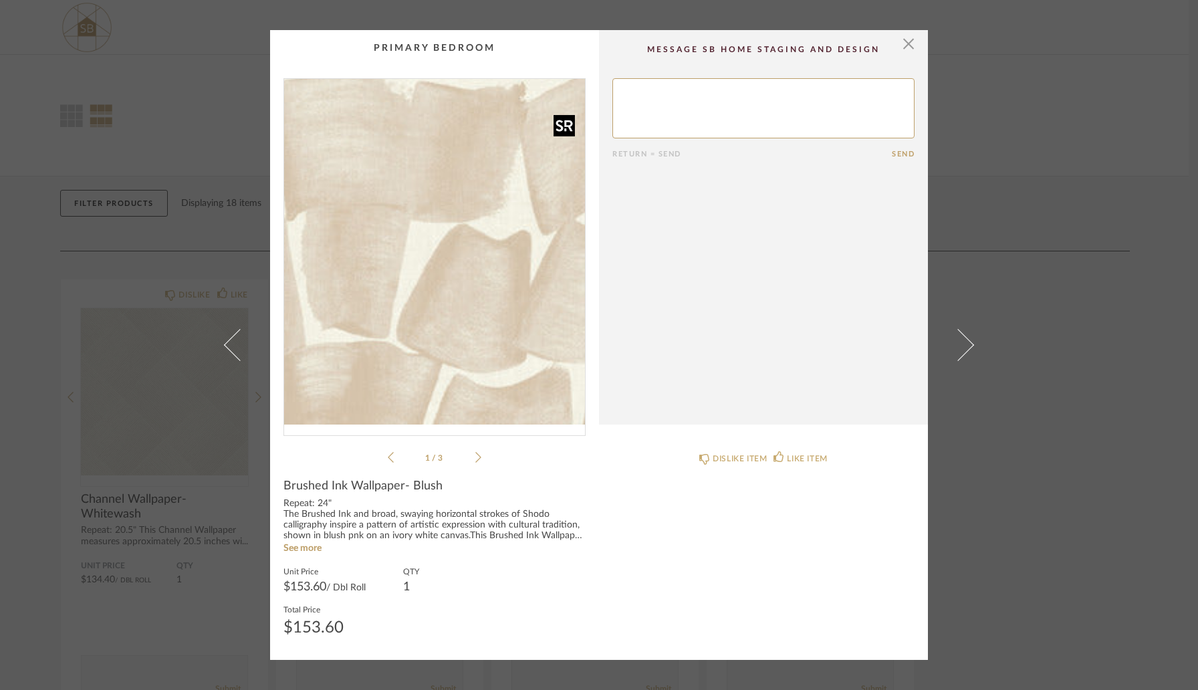
click at [518, 270] on img "0" at bounding box center [434, 252] width 301 height 346
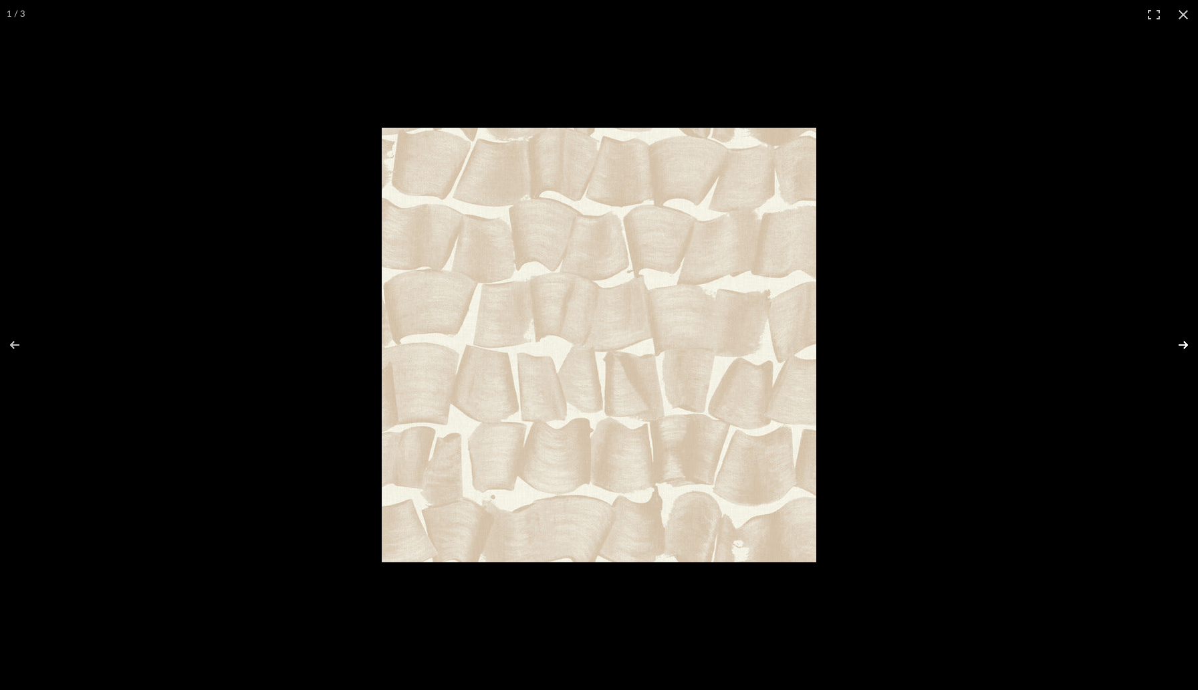
click at [1182, 346] on button at bounding box center [1175, 345] width 47 height 67
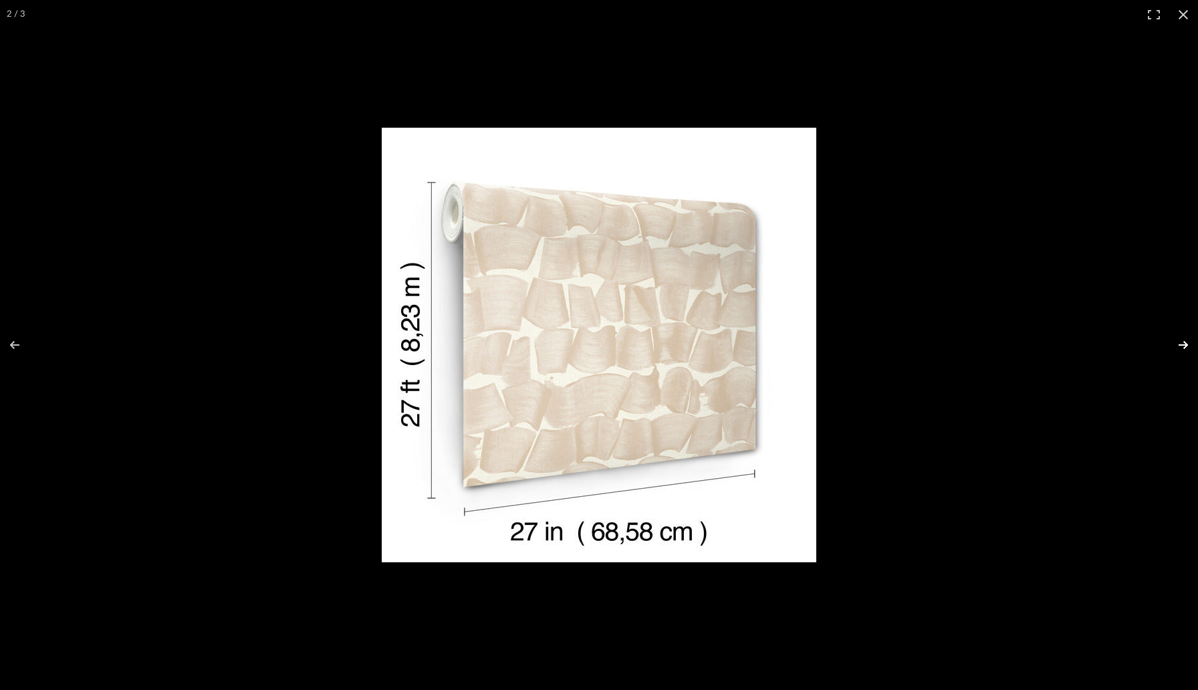
click at [1182, 346] on button at bounding box center [1175, 345] width 47 height 67
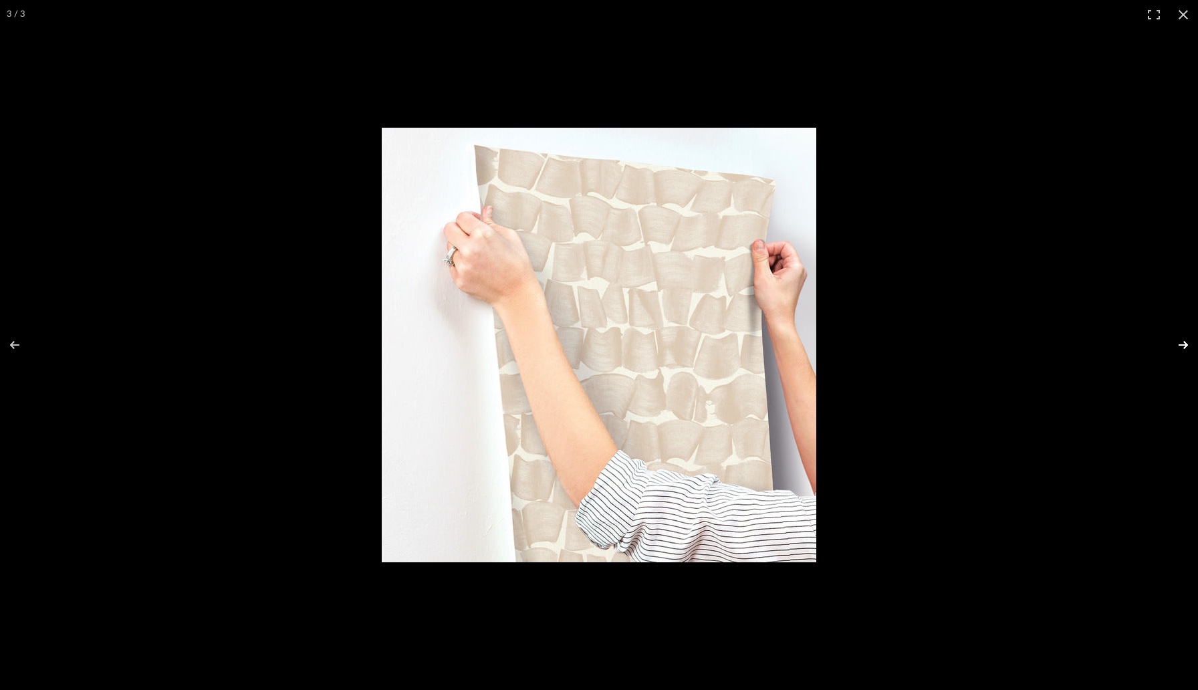
click at [1182, 346] on button at bounding box center [1175, 345] width 47 height 67
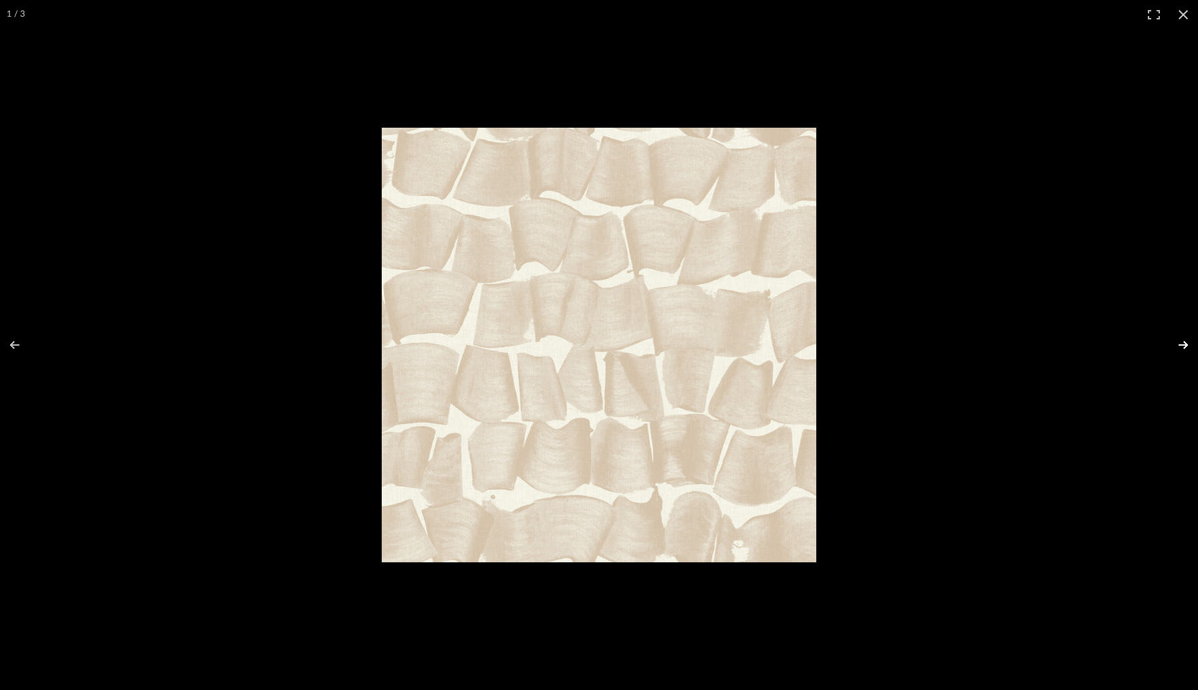
click at [1182, 346] on button at bounding box center [1175, 345] width 47 height 67
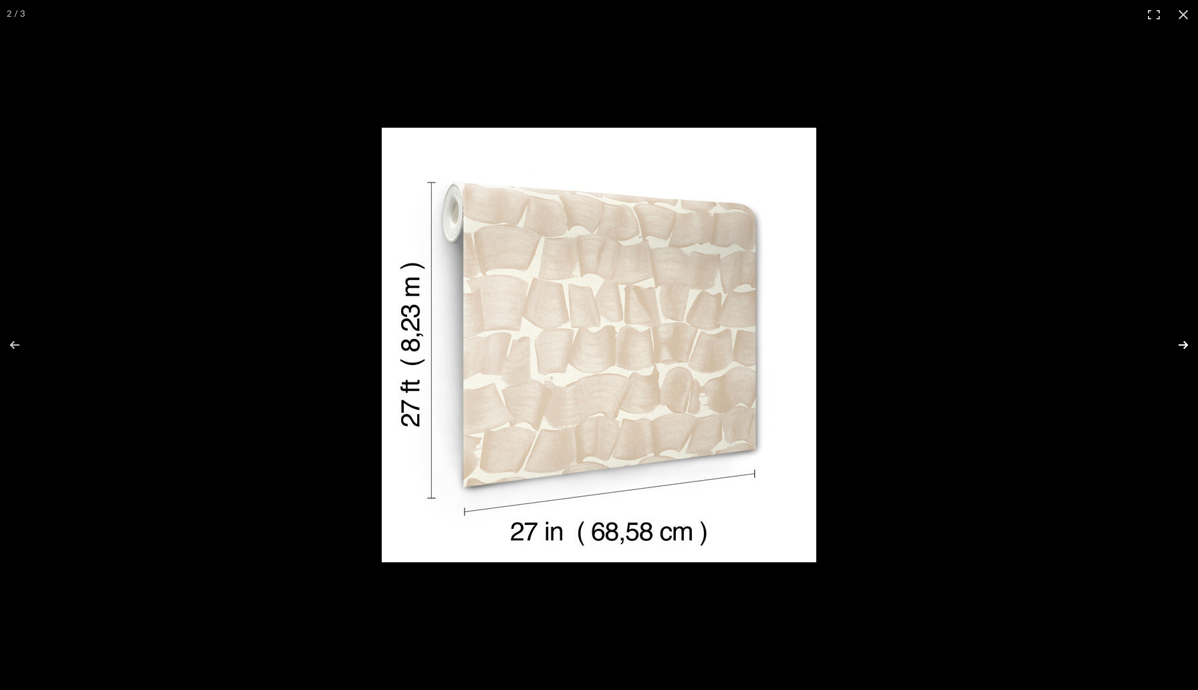
click at [1182, 346] on button at bounding box center [1175, 345] width 47 height 67
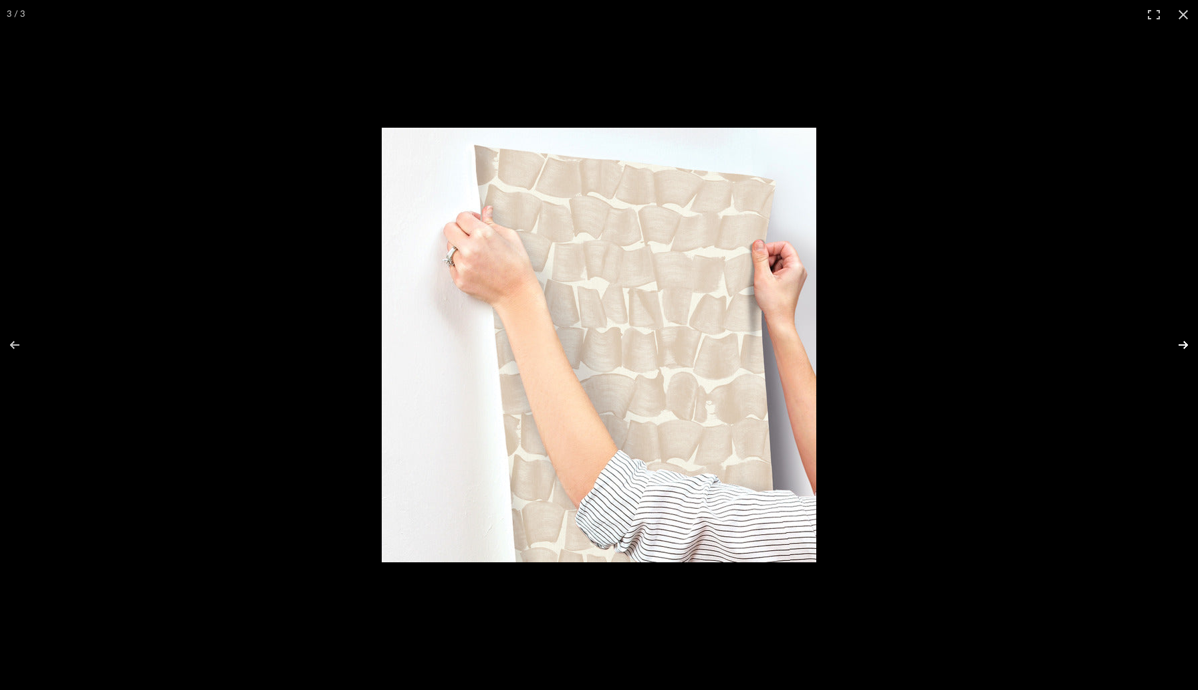
click at [1182, 346] on button at bounding box center [1175, 345] width 47 height 67
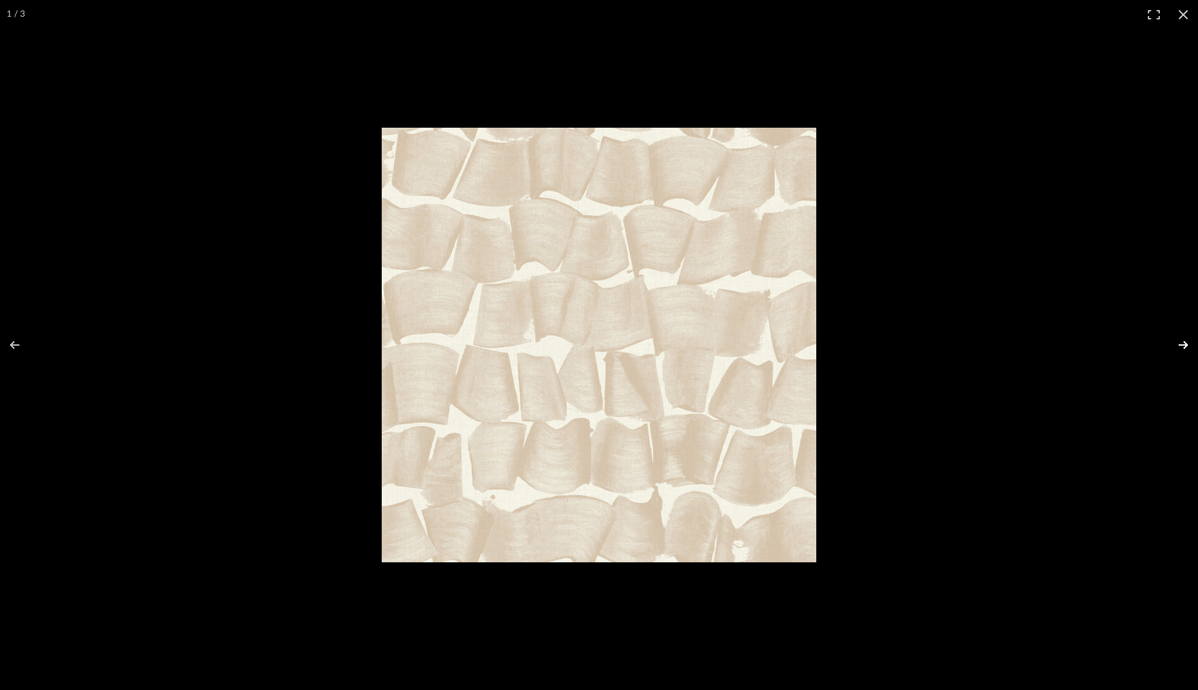
click at [1182, 346] on button at bounding box center [1175, 345] width 47 height 67
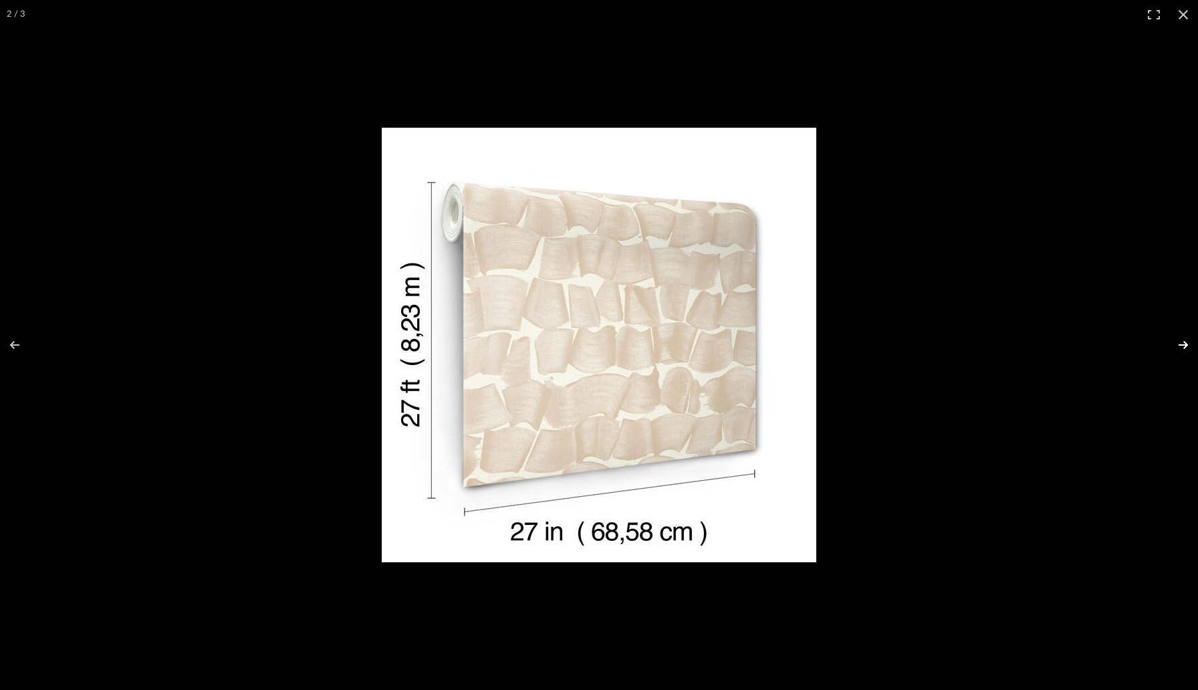
click at [1182, 346] on button at bounding box center [1175, 345] width 47 height 67
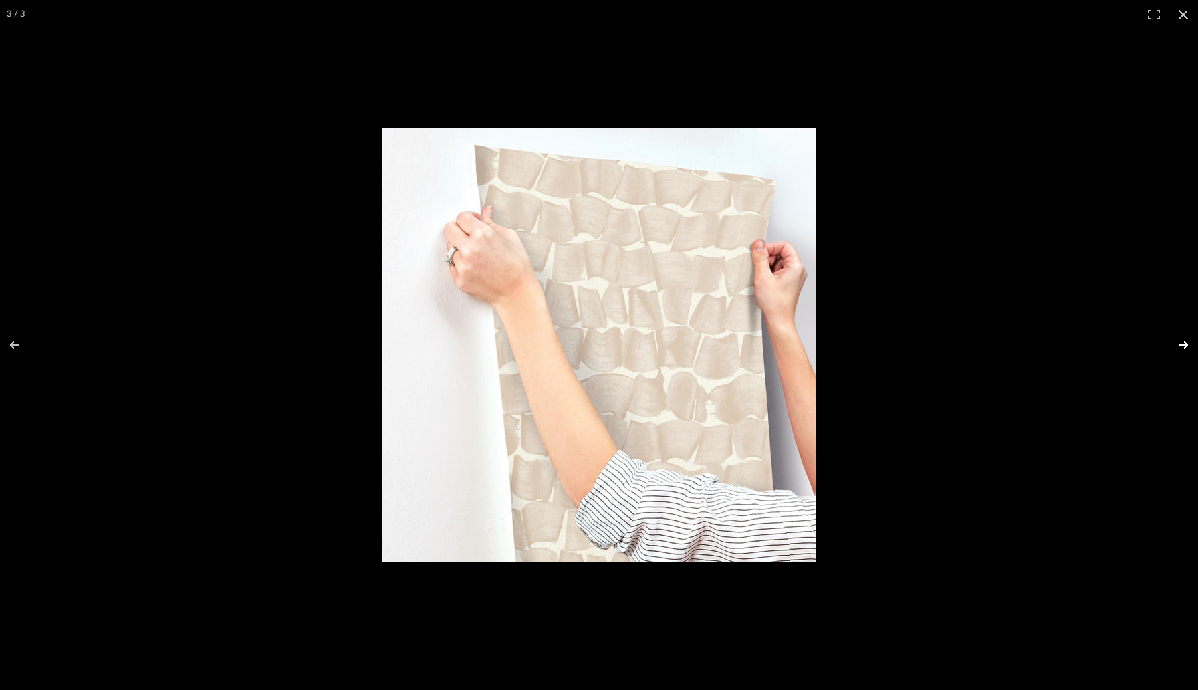
click at [1182, 346] on button at bounding box center [1175, 345] width 47 height 67
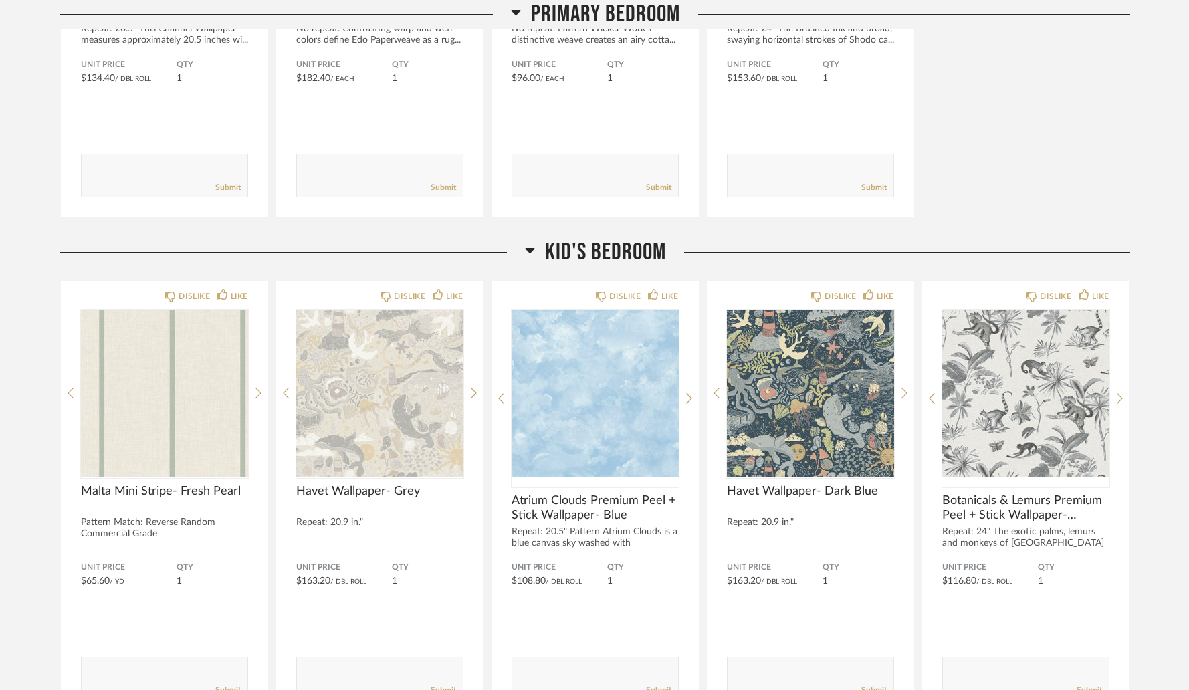
scroll to position [457, 0]
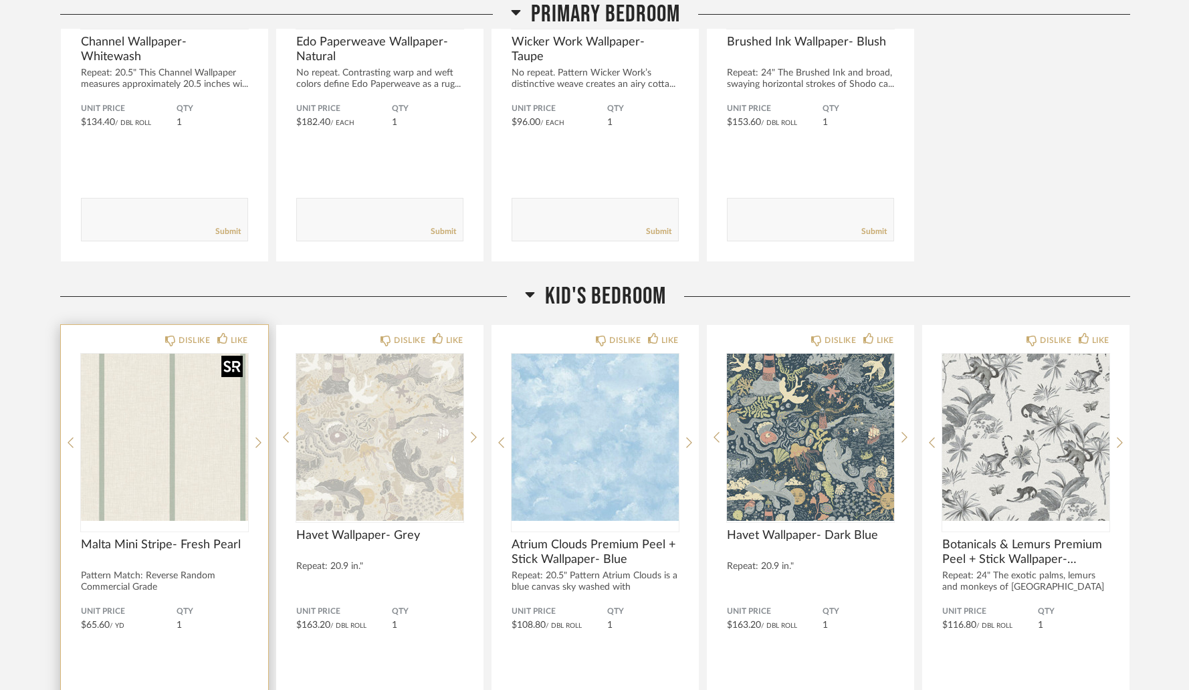
click at [0, 0] on img at bounding box center [0, 0] width 0 height 0
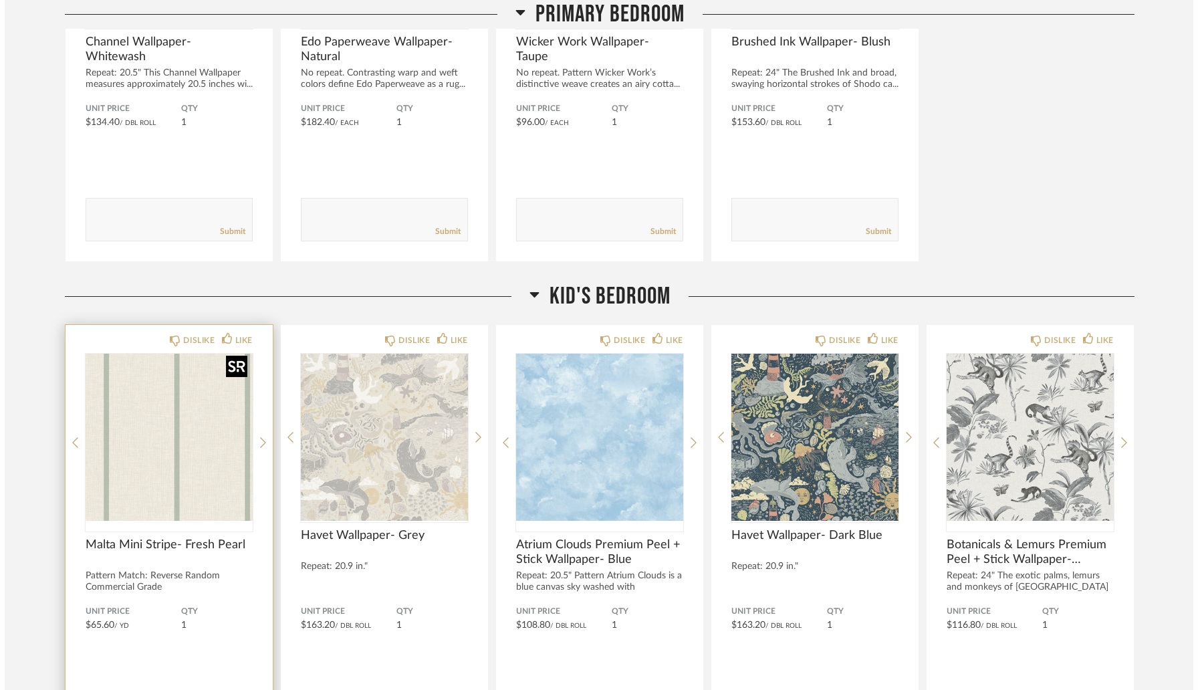
scroll to position [0, 0]
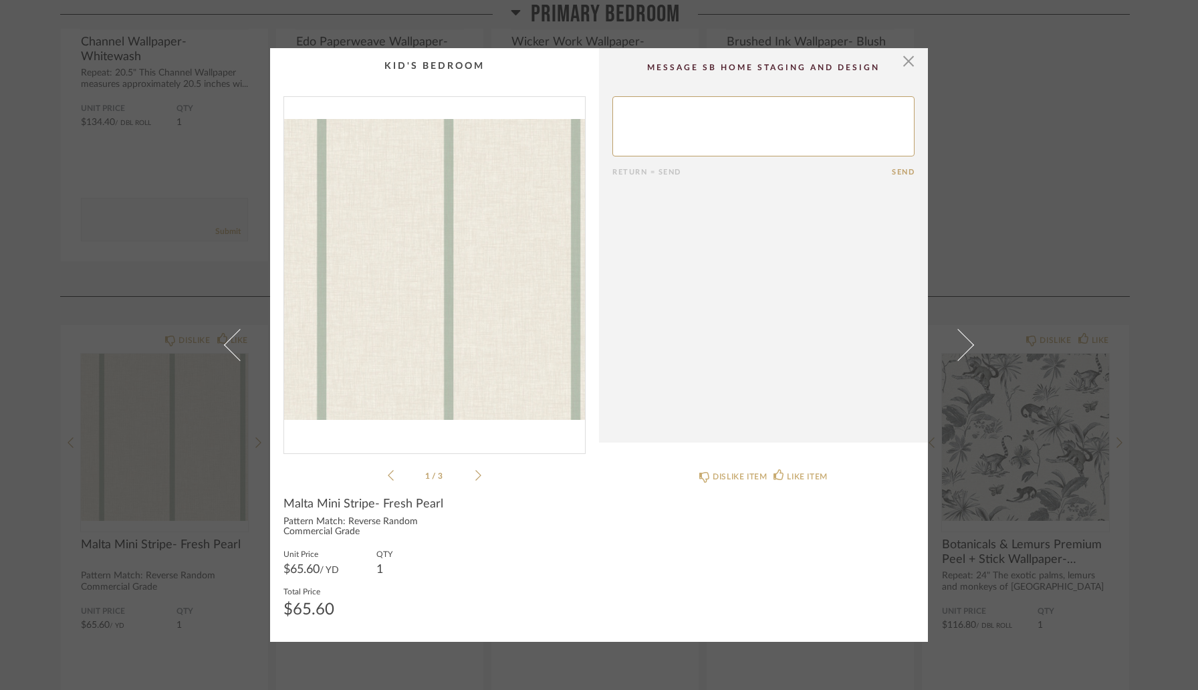
click at [444, 316] on img "0" at bounding box center [434, 270] width 301 height 346
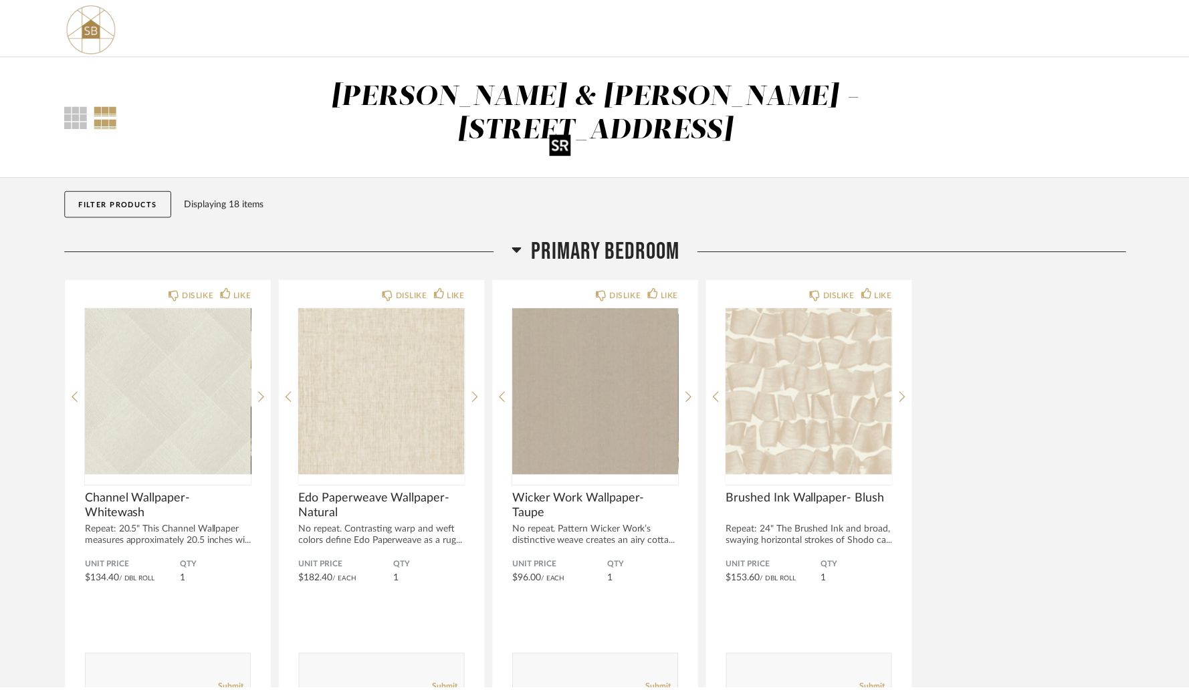
scroll to position [457, 0]
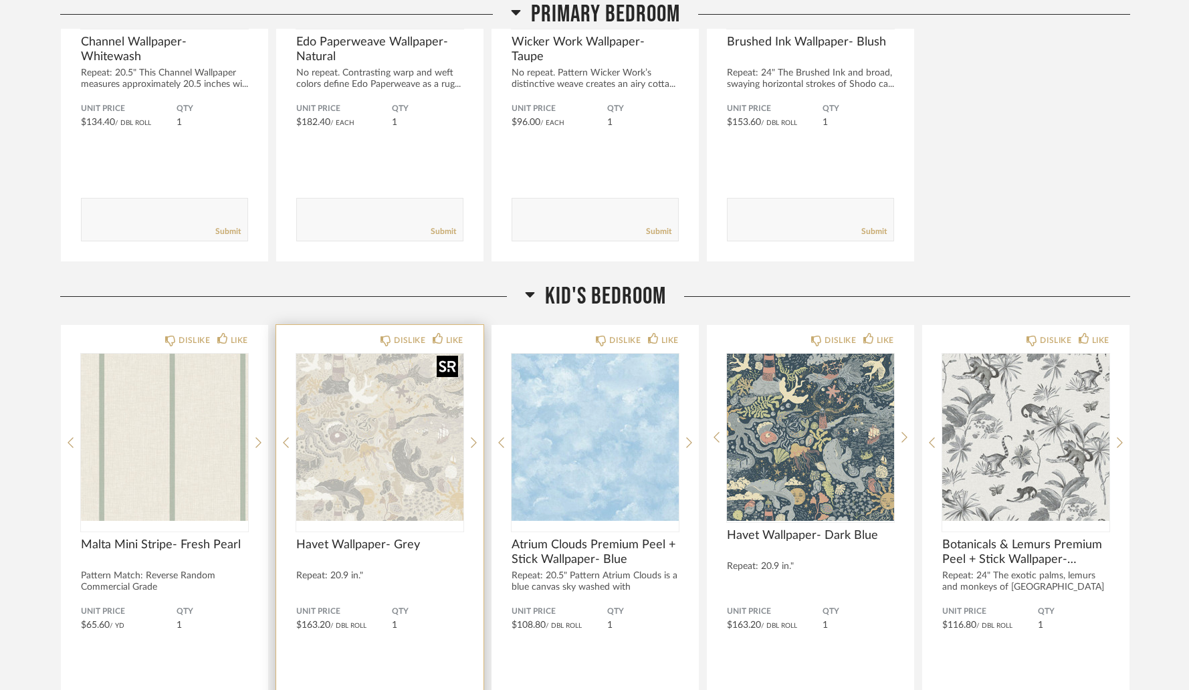
click at [347, 405] on img "0" at bounding box center [379, 437] width 167 height 167
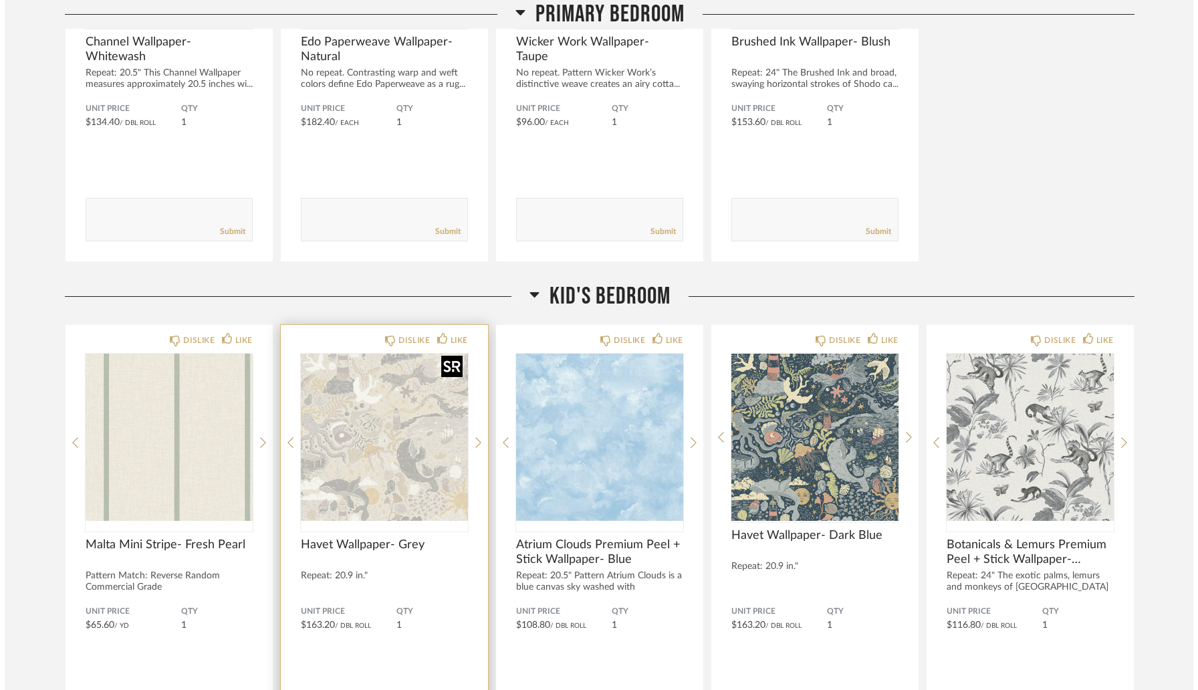
scroll to position [0, 0]
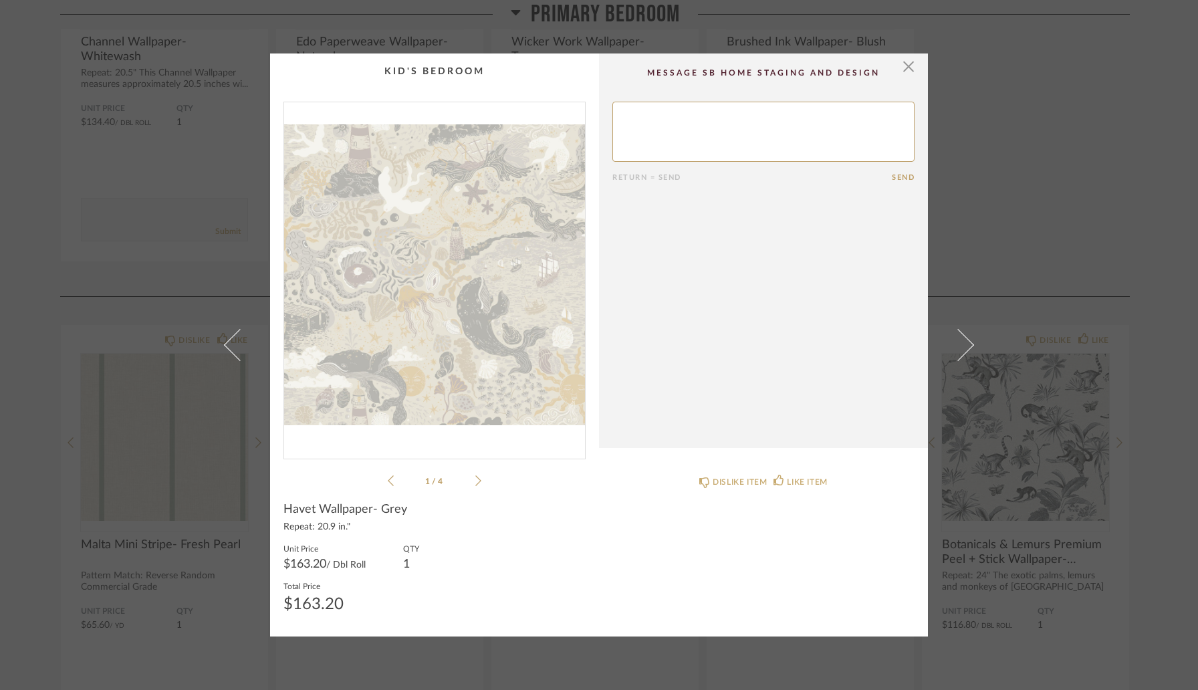
click at [403, 286] on img "0" at bounding box center [434, 275] width 301 height 346
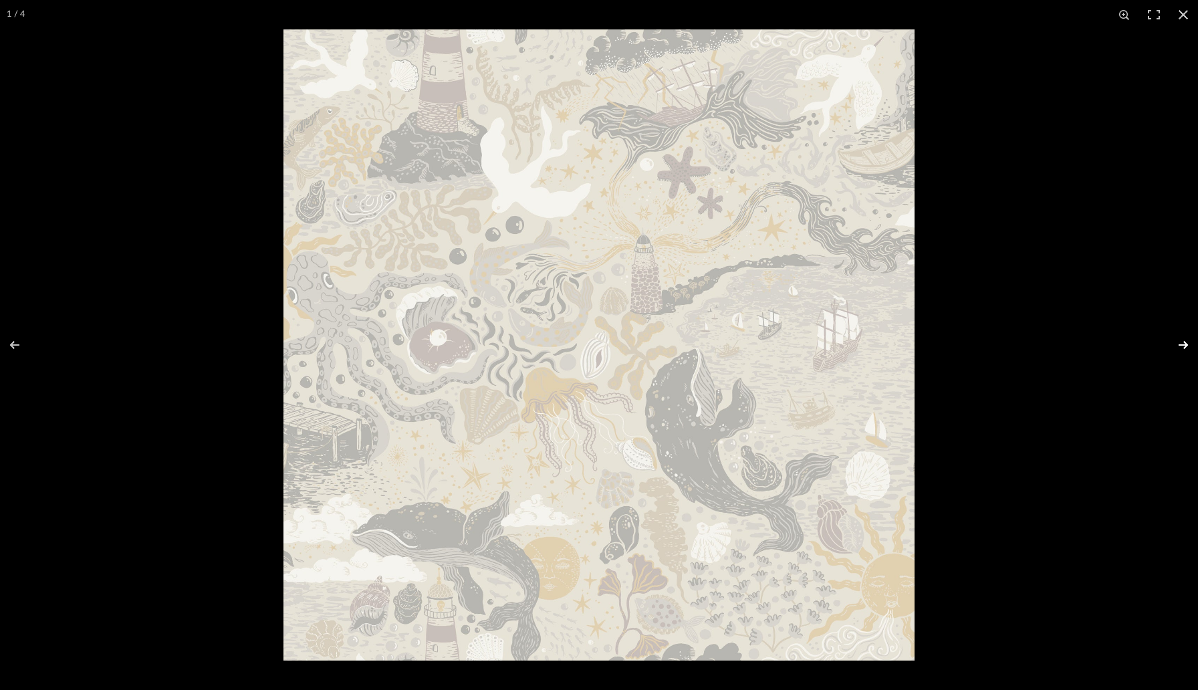
click at [1182, 340] on button at bounding box center [1175, 345] width 47 height 67
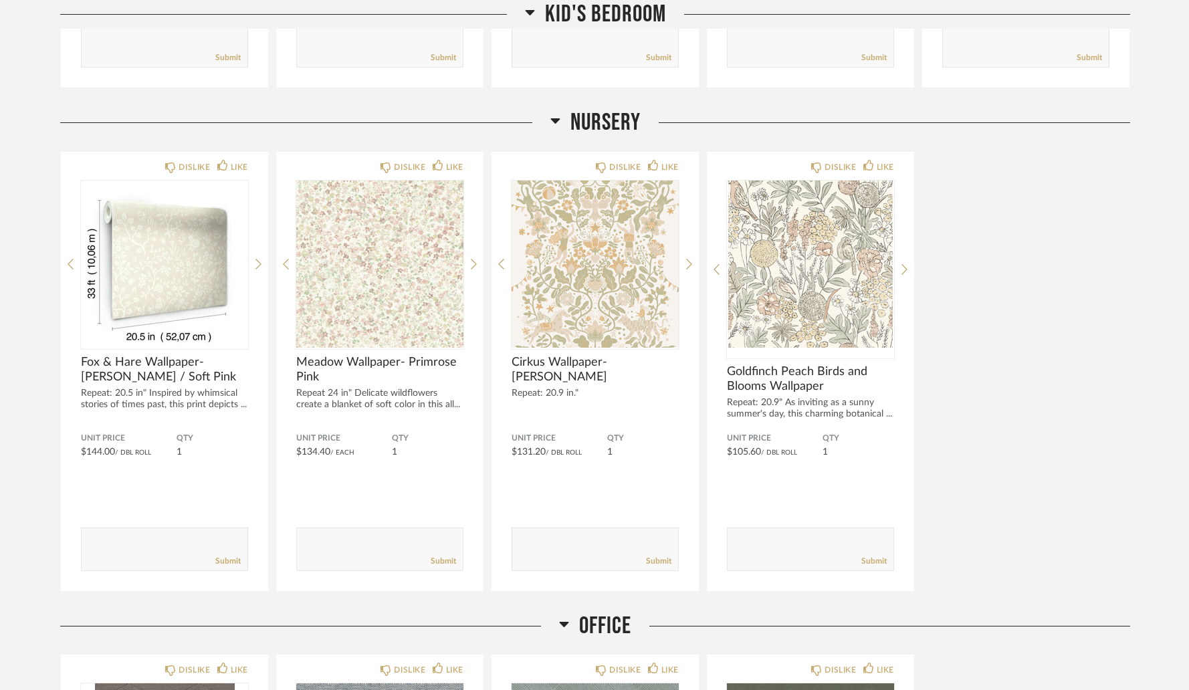
scroll to position [1253, 0]
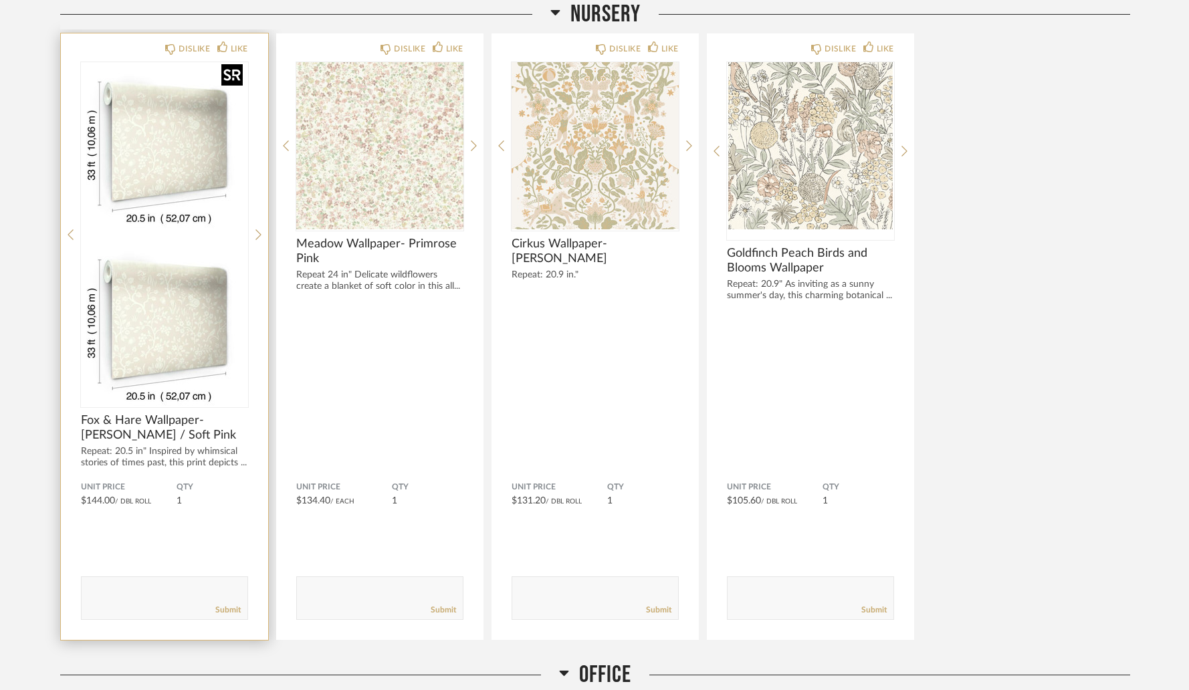
click at [143, 128] on div at bounding box center [164, 234] width 167 height 345
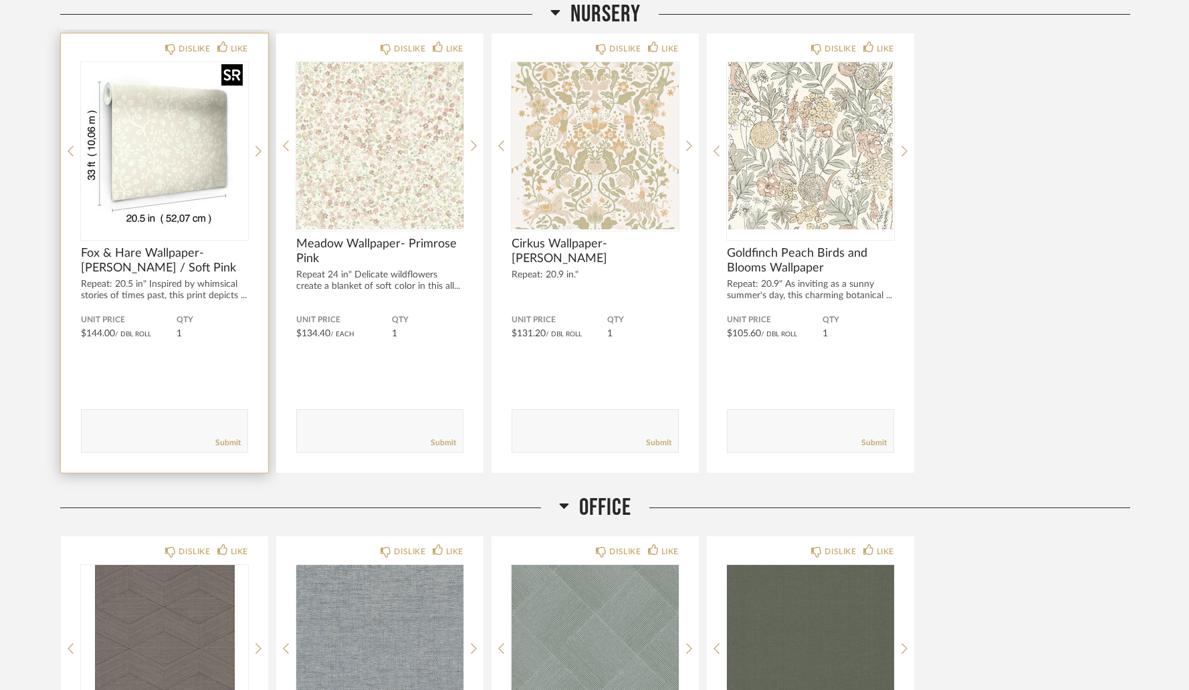
click at [136, 94] on img "0" at bounding box center [164, 145] width 167 height 167
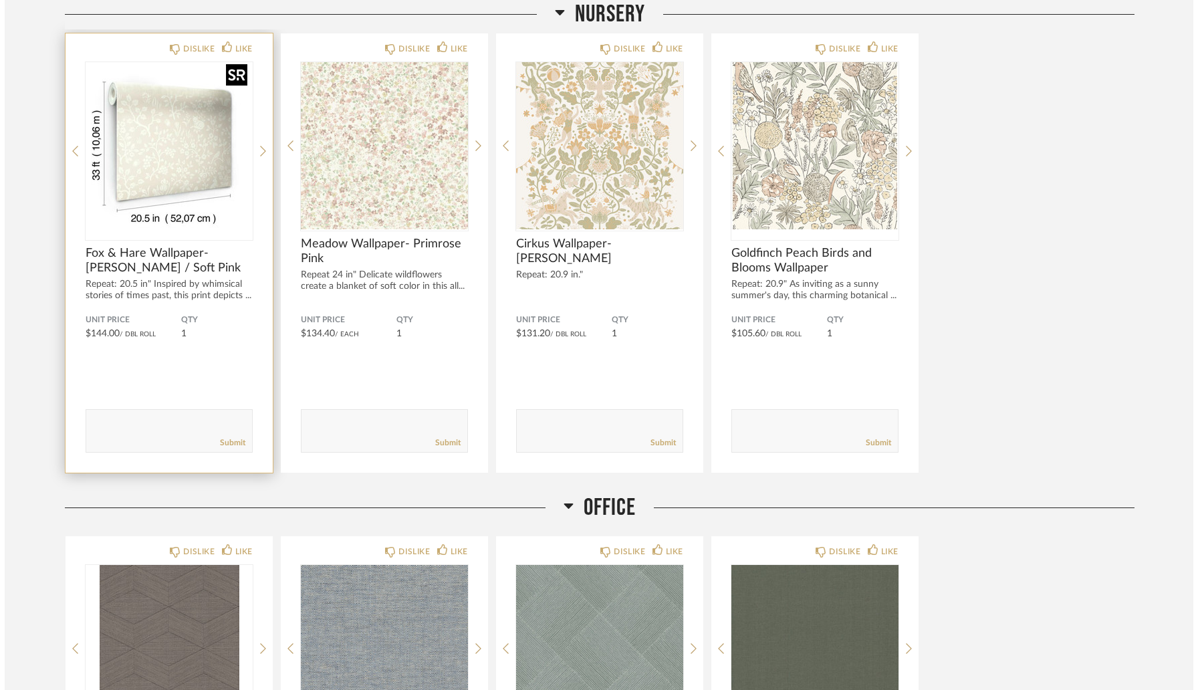
scroll to position [0, 0]
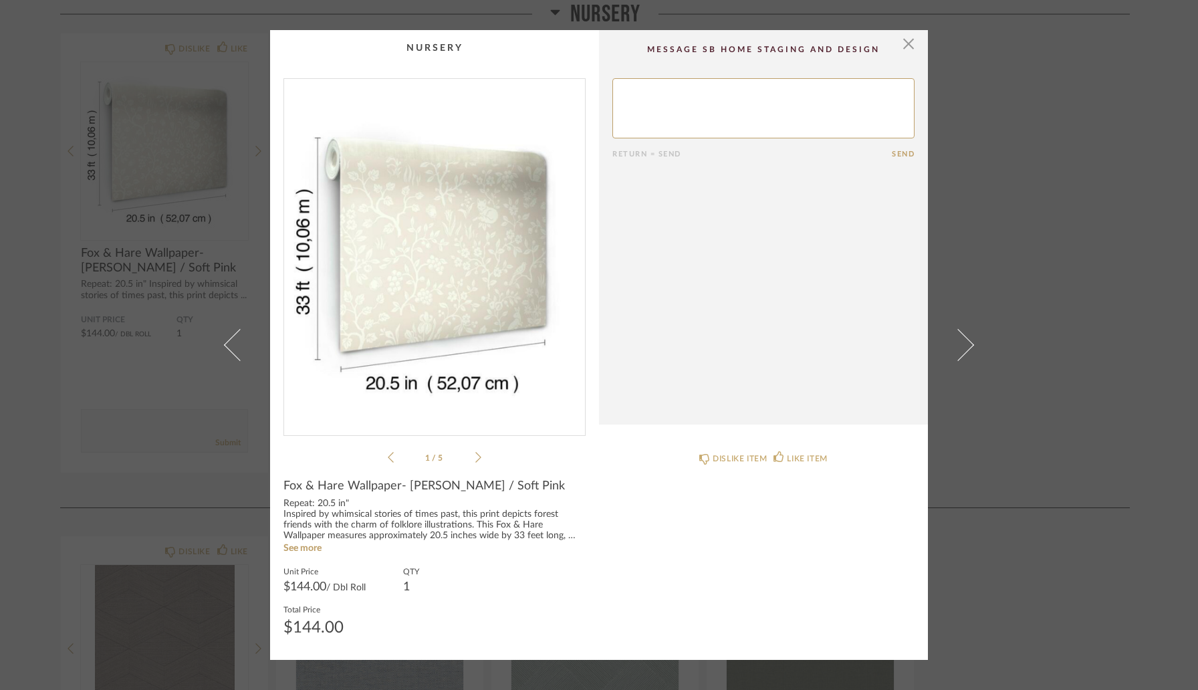
click at [451, 275] on img "0" at bounding box center [434, 252] width 301 height 346
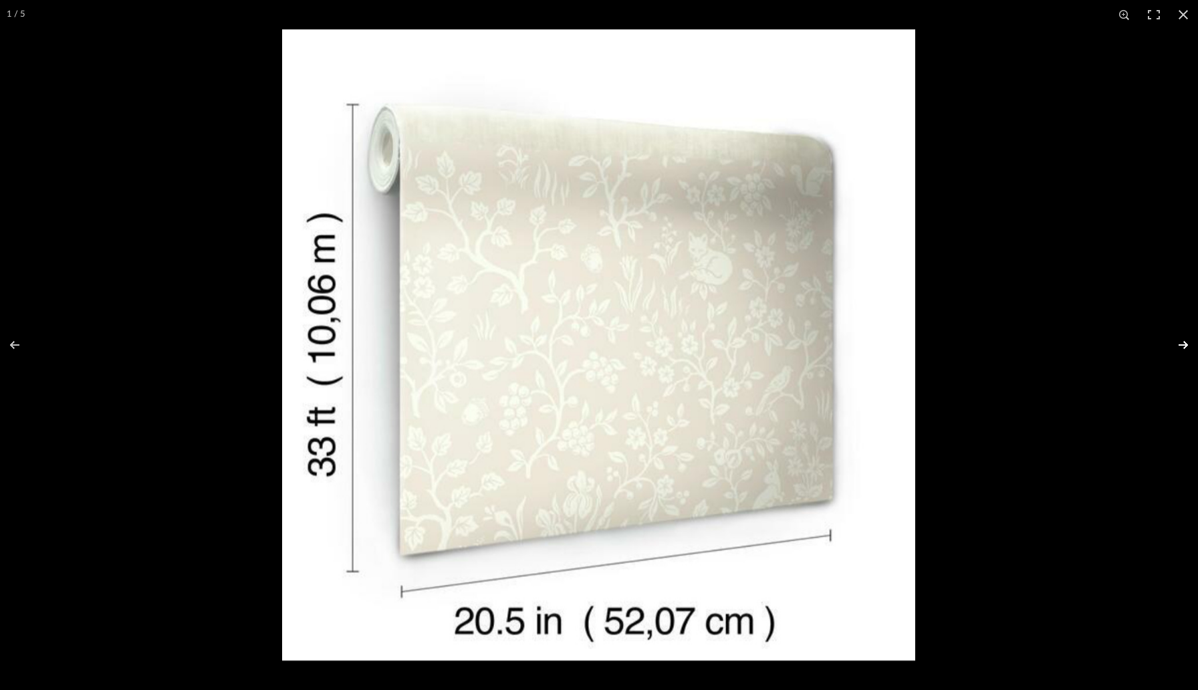
click at [1172, 343] on button at bounding box center [1175, 345] width 47 height 67
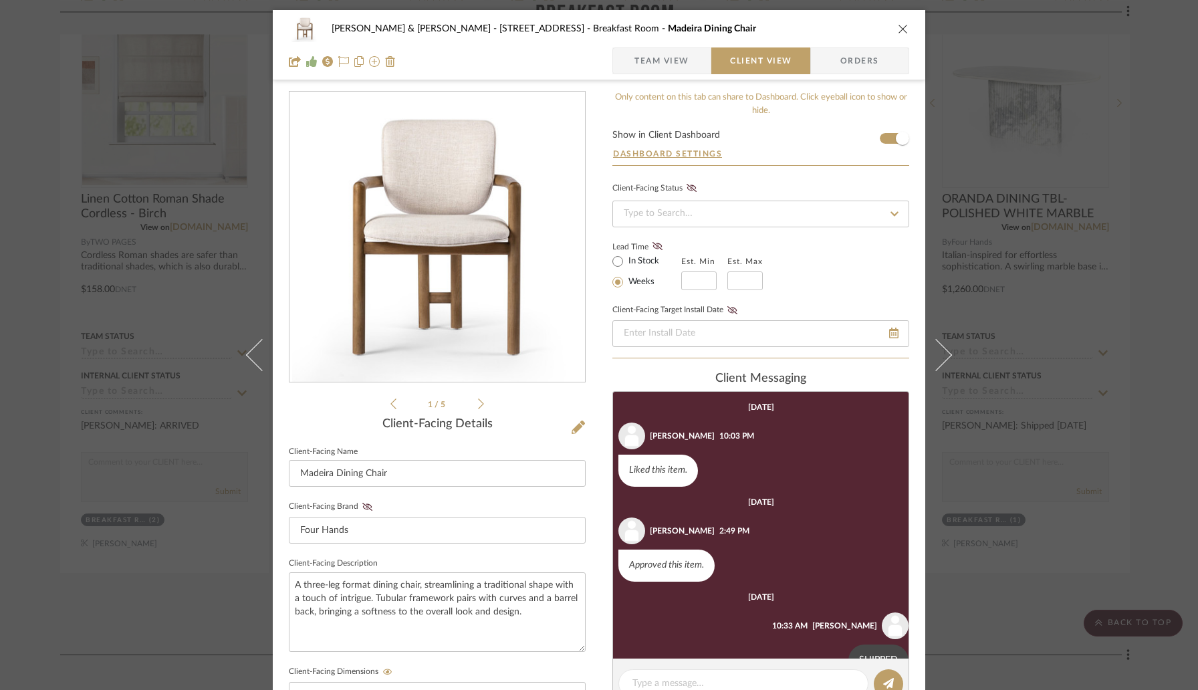
scroll to position [532, 0]
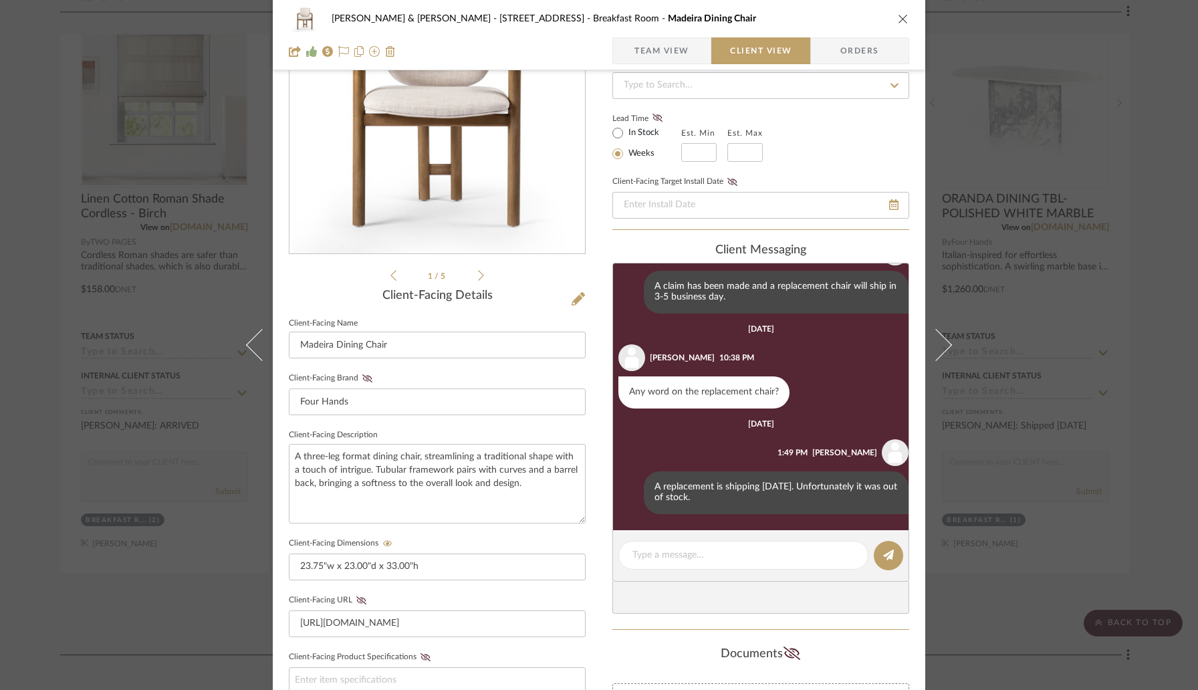
click at [57, 156] on div "[PERSON_NAME] & [PERSON_NAME] - 8587 Gosling Way Breakfast Room Madeira Dining …" at bounding box center [599, 345] width 1198 height 690
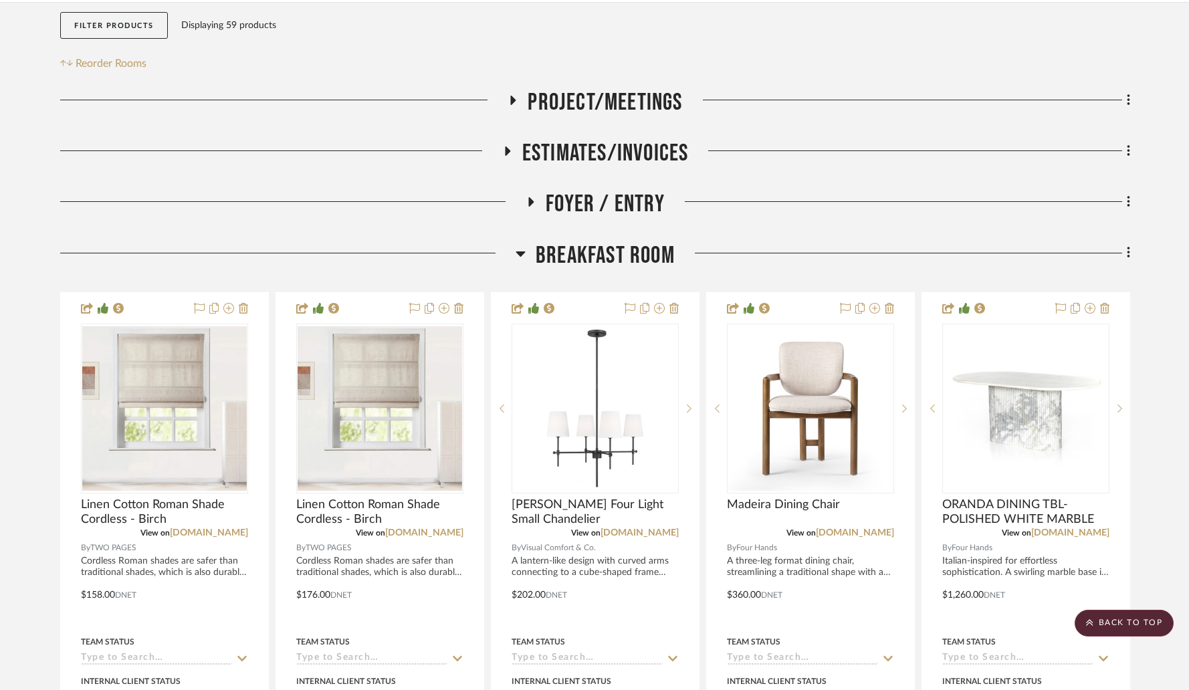
scroll to position [0, 0]
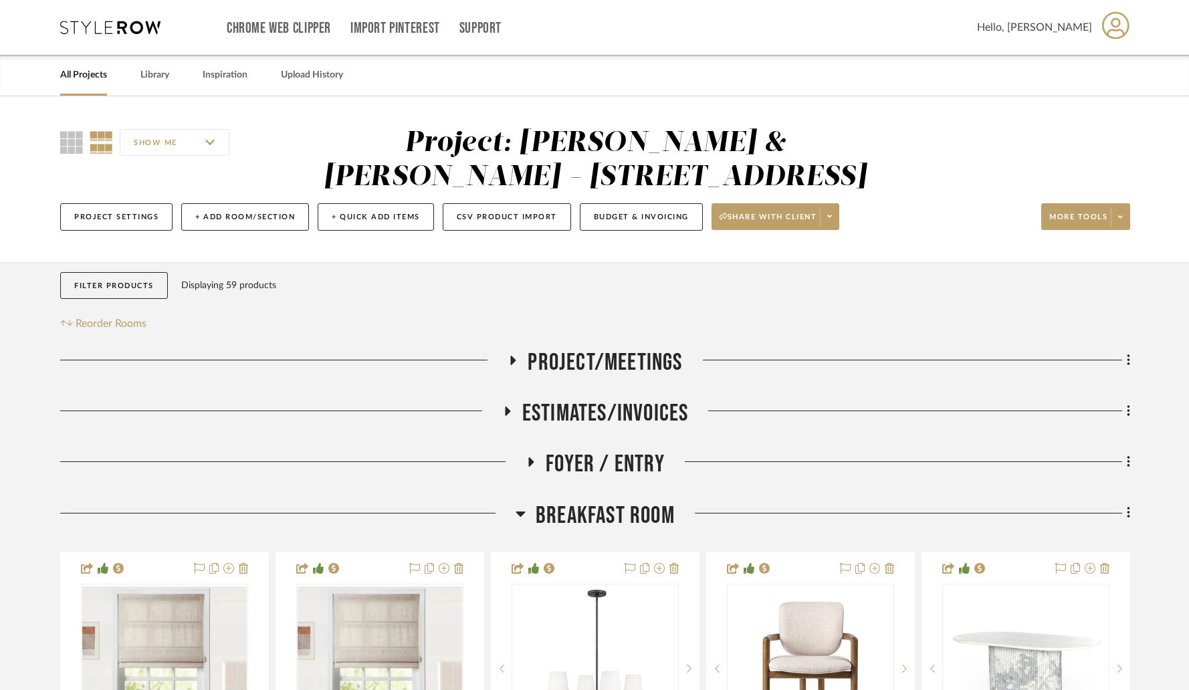
click at [88, 77] on link "All Projects" at bounding box center [83, 75] width 47 height 18
